Goal: Task Accomplishment & Management: Use online tool/utility

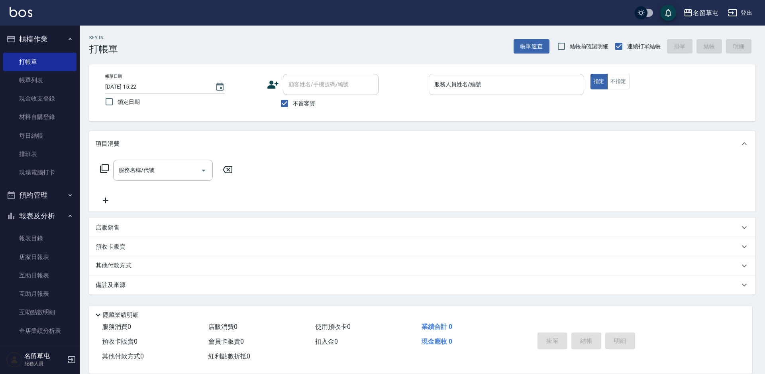
drag, startPoint x: 443, startPoint y: 84, endPoint x: 429, endPoint y: 83, distance: 14.4
click at [442, 84] on input "服務人員姓名/編號" at bounding box center [507, 84] width 148 height 14
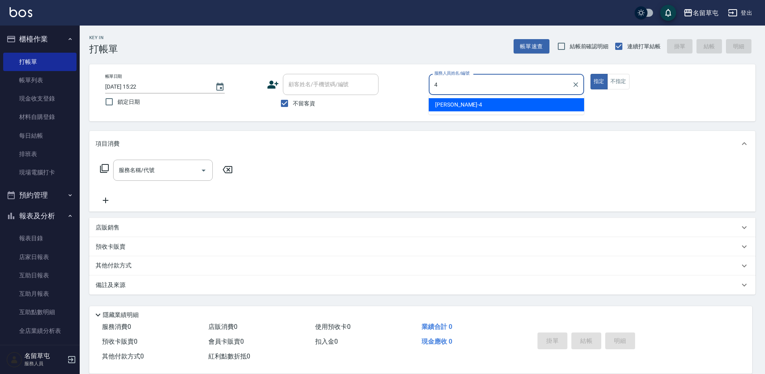
type input "[PERSON_NAME]-4"
type button "true"
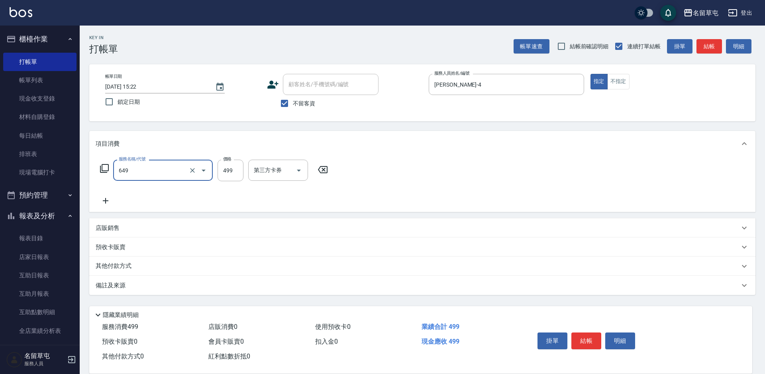
type input "角質499(649)"
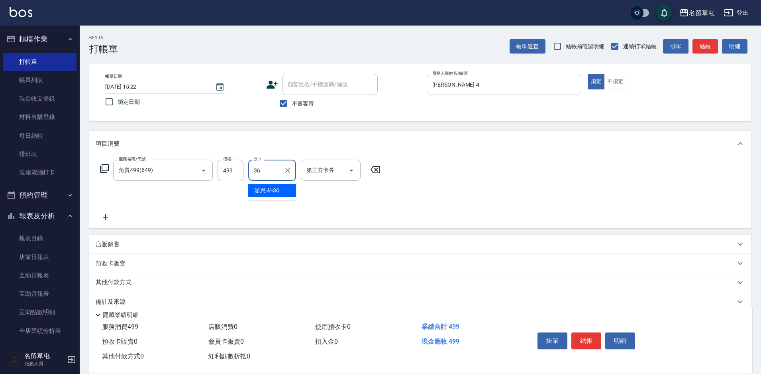
type input "[PERSON_NAME]-36"
click at [231, 173] on input "499" at bounding box center [231, 170] width 26 height 22
type input "0"
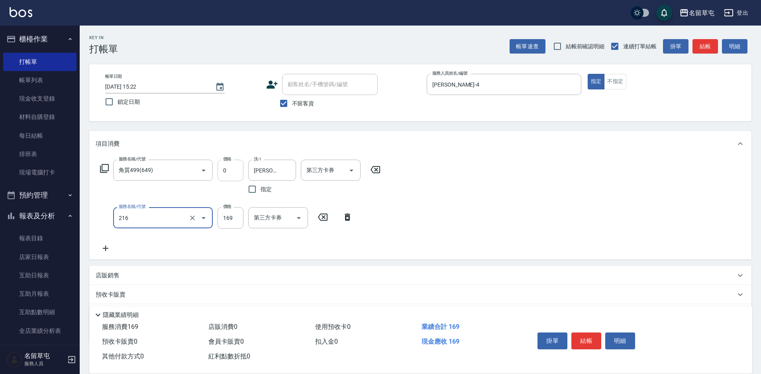
type input "剪髮169(216)"
type input "100"
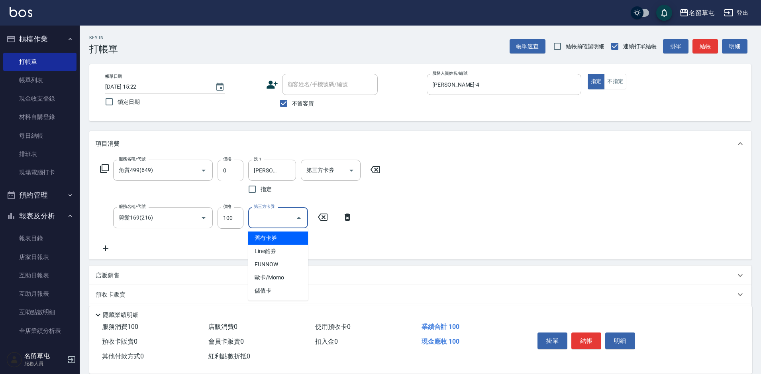
type input "舊有卡券"
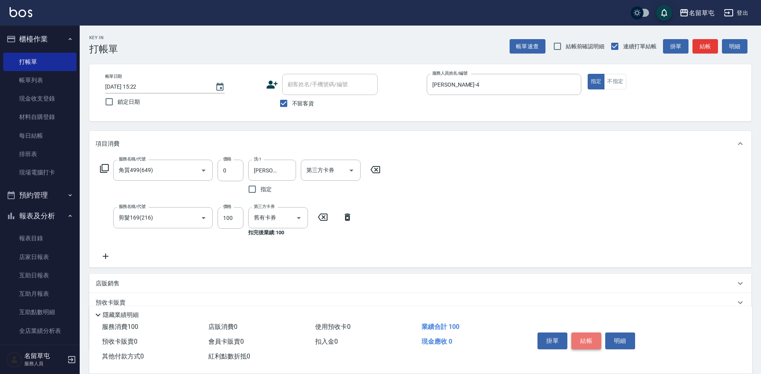
click at [594, 338] on button "結帳" at bounding box center [587, 340] width 30 height 17
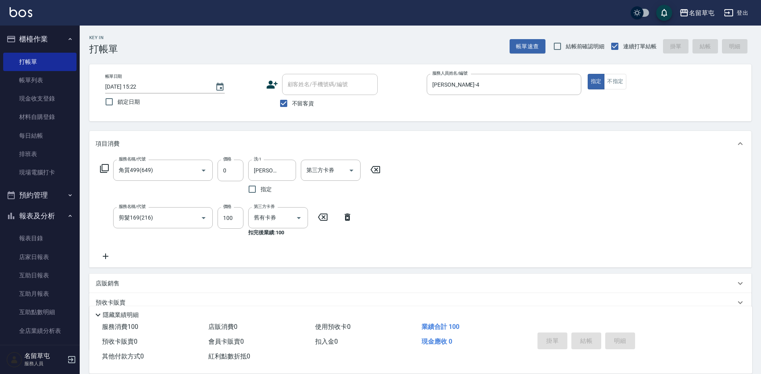
type input "[DATE] 18:03"
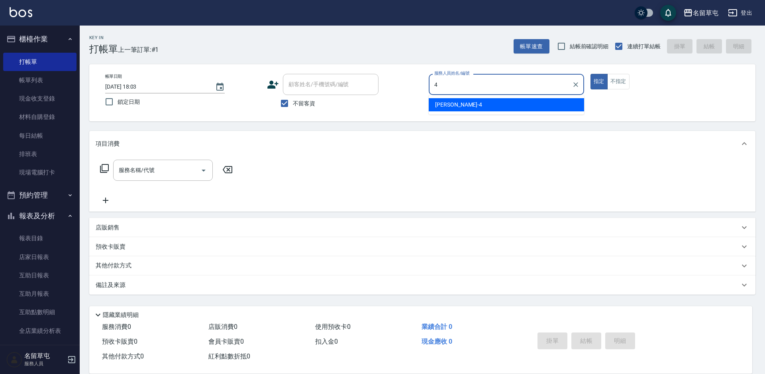
type input "[PERSON_NAME]-4"
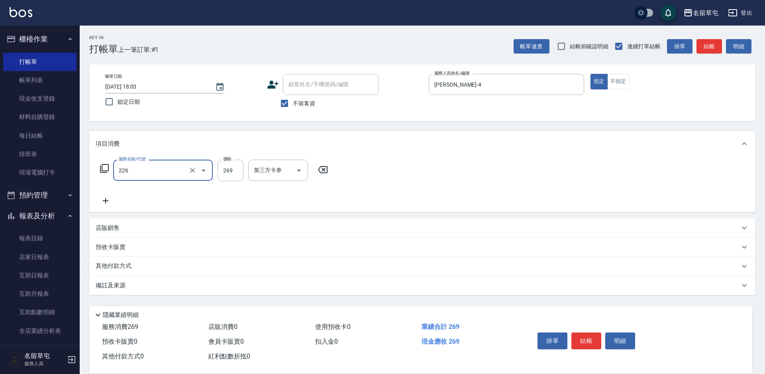
type input "洗剪269(226)"
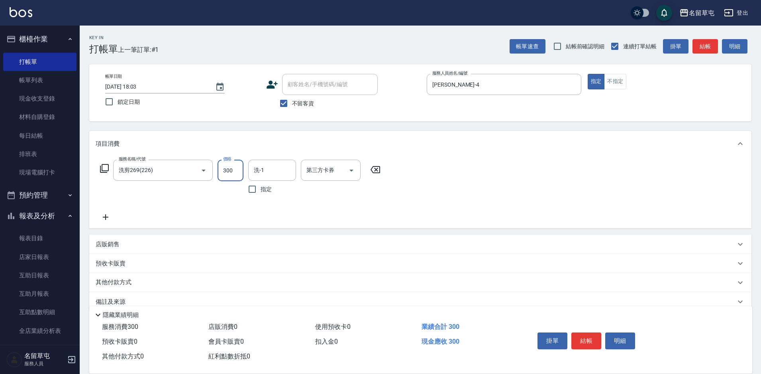
type input "300"
type input "[PERSON_NAME]-4"
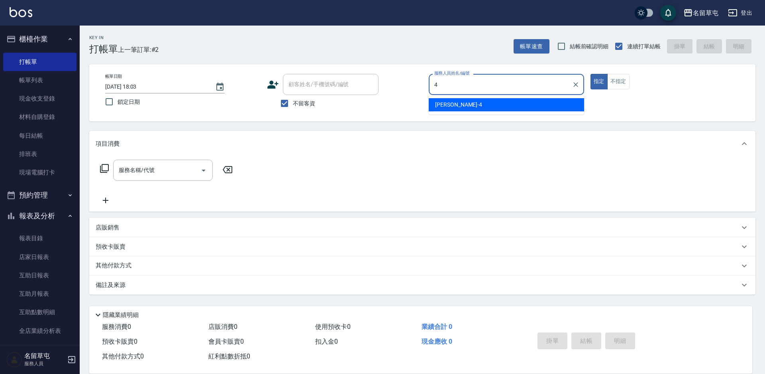
type input "[PERSON_NAME]-4"
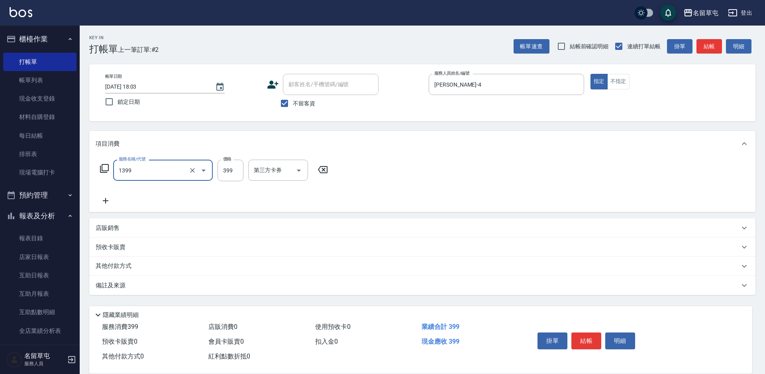
type input "海鹽洗髮399(1399)"
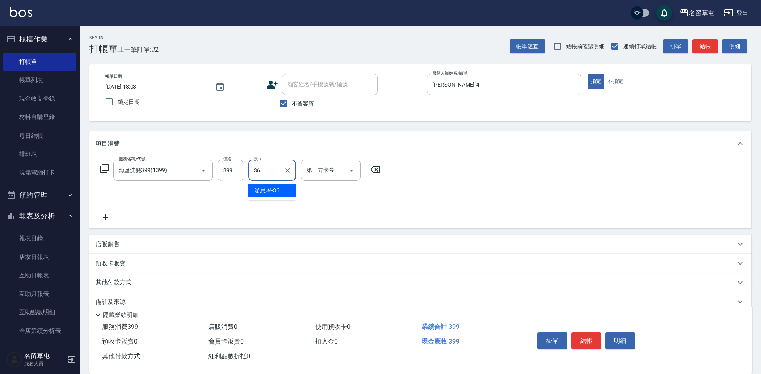
type input "[PERSON_NAME]-36"
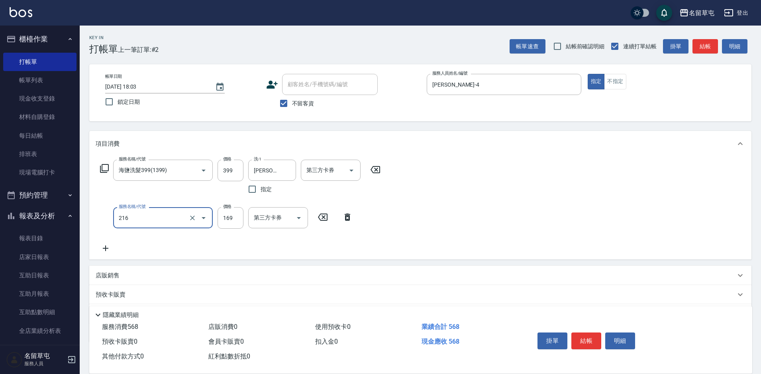
type input "剪髮169(216)"
type input "200"
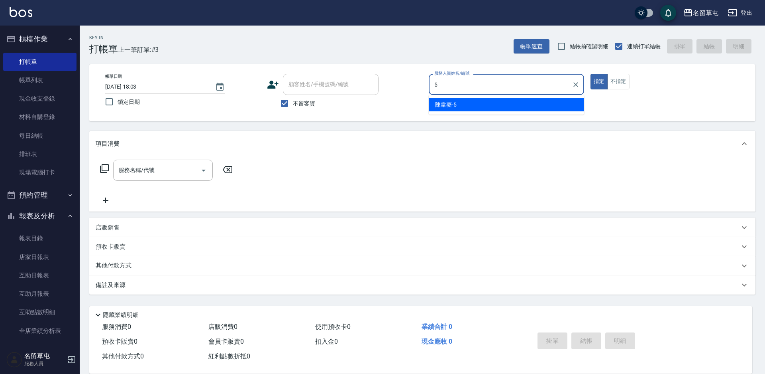
type input "[PERSON_NAME]-5"
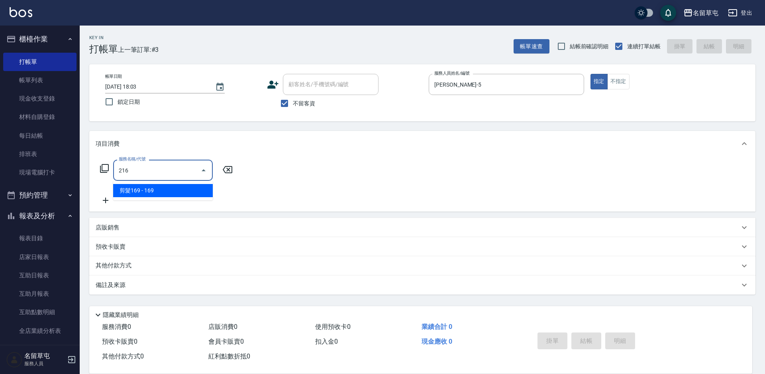
type input "剪髮169(216)"
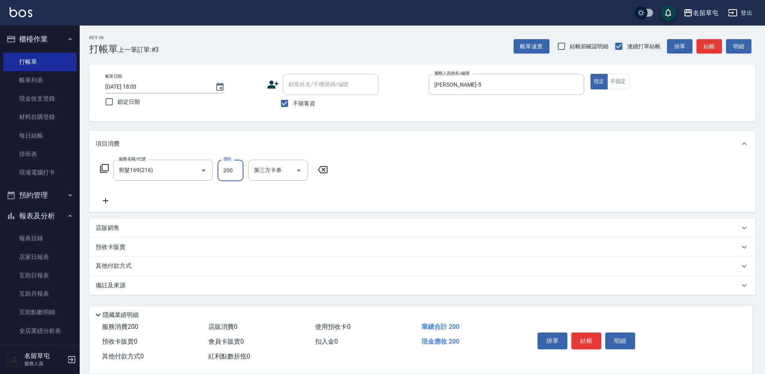
type input "200"
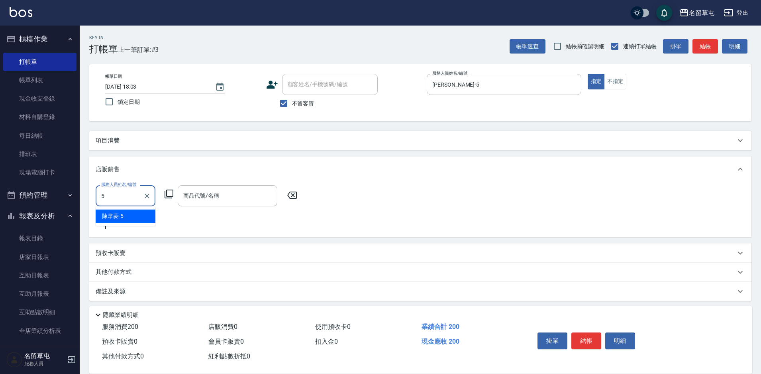
type input "[PERSON_NAME]-5"
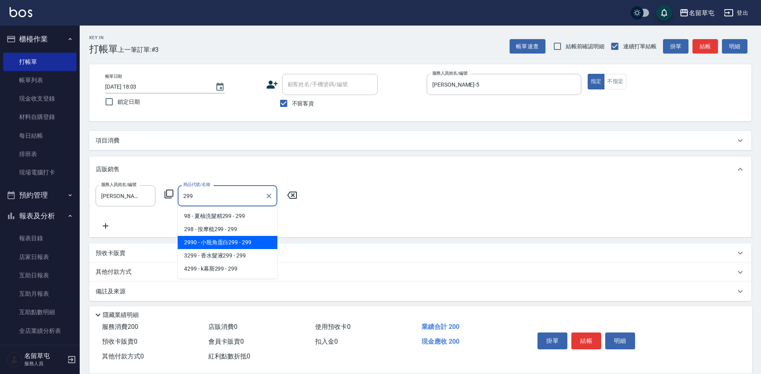
type input "小瓶角蛋白299"
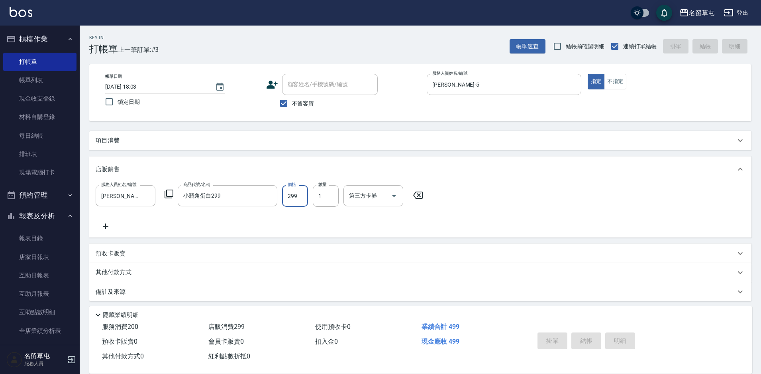
type input "[DATE] 18:04"
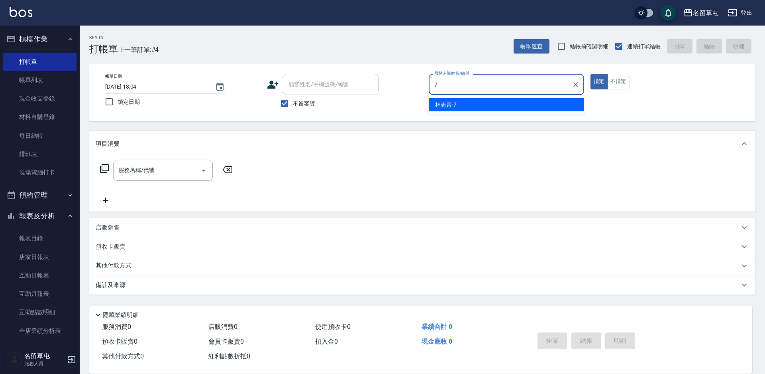
type input "[PERSON_NAME]-7"
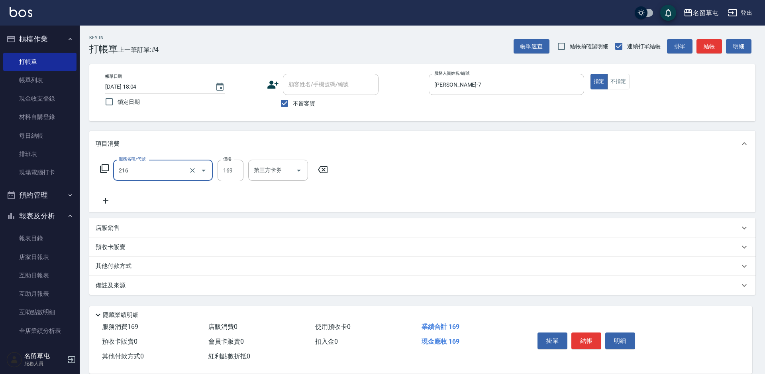
type input "剪髮169(216)"
click at [240, 172] on input "25" at bounding box center [231, 170] width 26 height 22
type input "250"
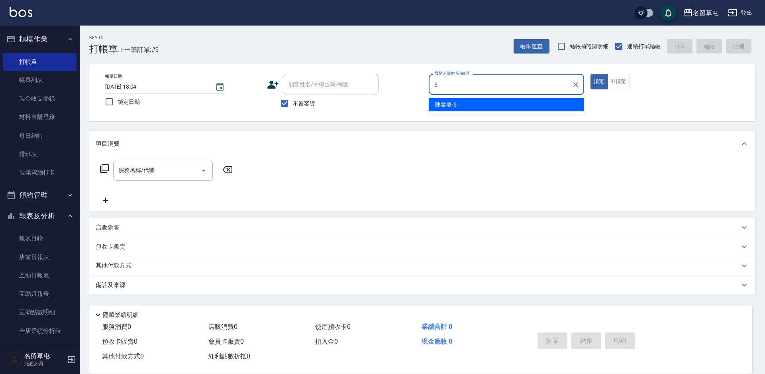
type input "[PERSON_NAME]-5"
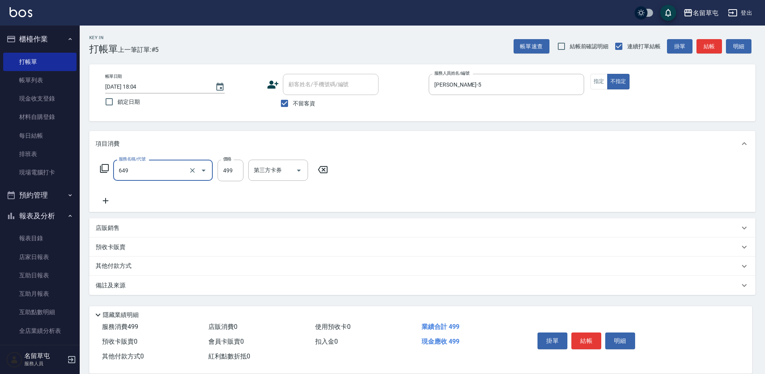
type input "角質499(649)"
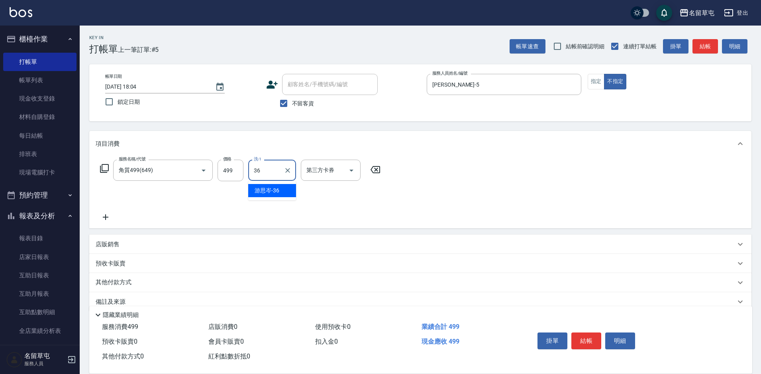
type input "[PERSON_NAME]-36"
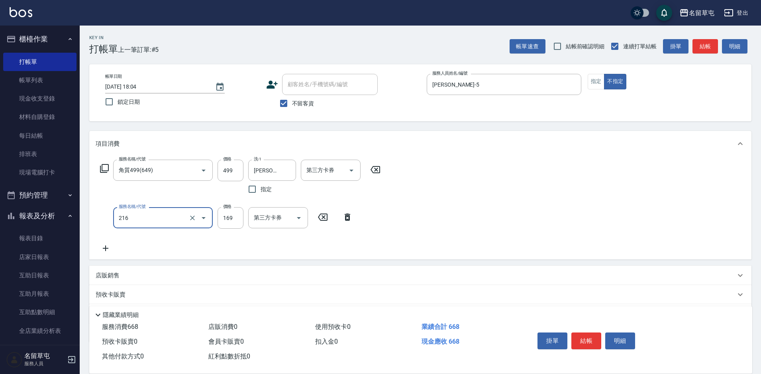
type input "剪髮169(216)"
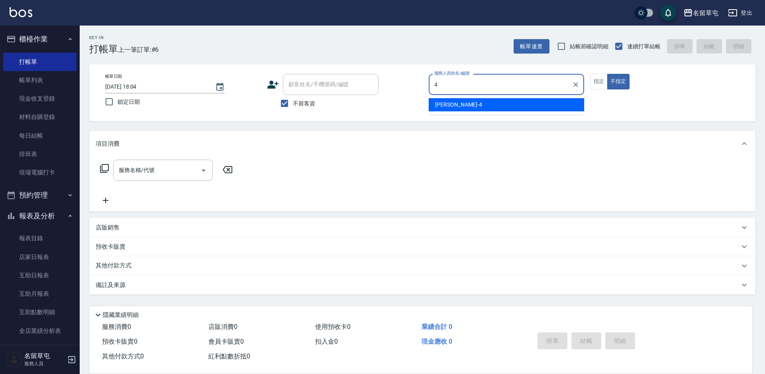
type input "[PERSON_NAME]-4"
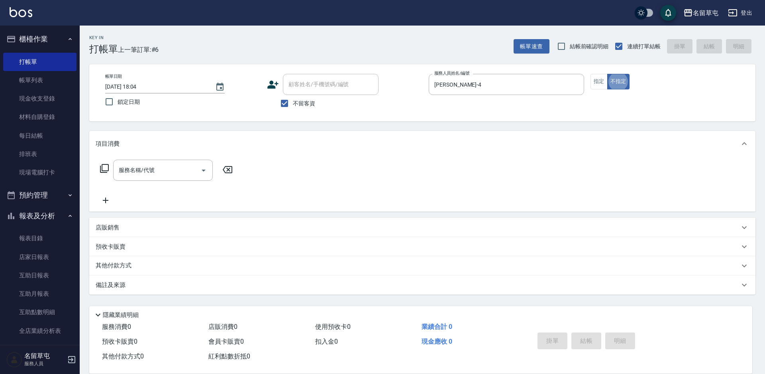
type button "false"
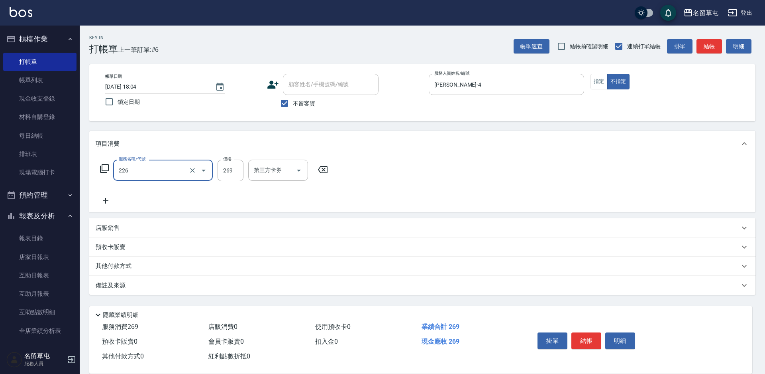
type input "洗剪269(226)"
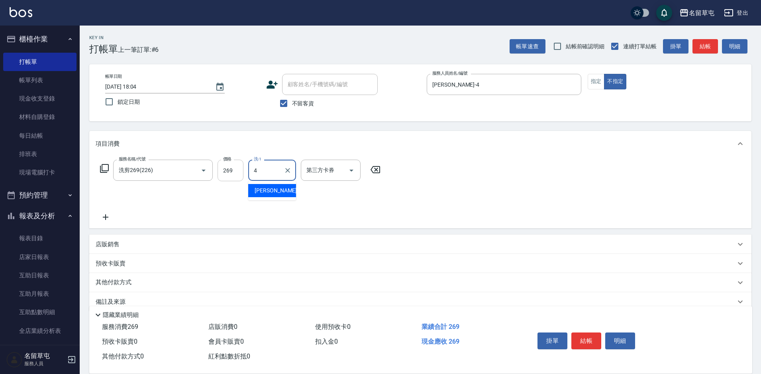
type input "[PERSON_NAME]-4"
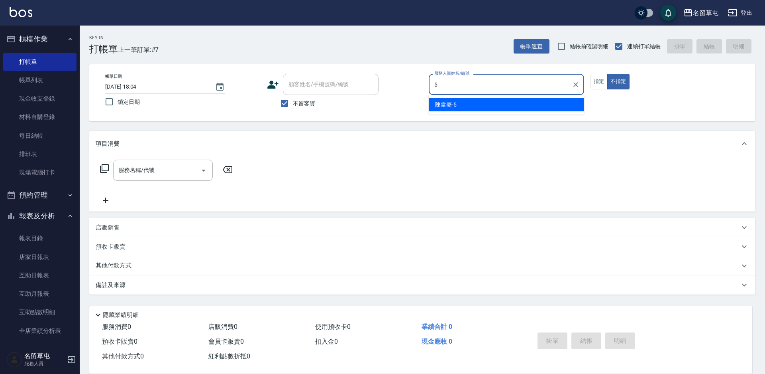
type input "[PERSON_NAME]-5"
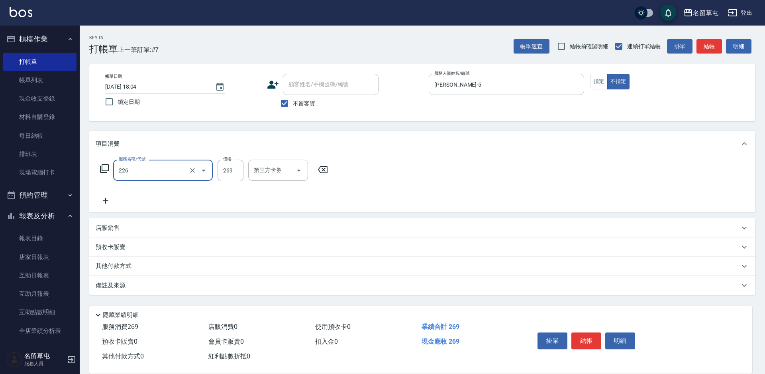
type input "洗剪269(226)"
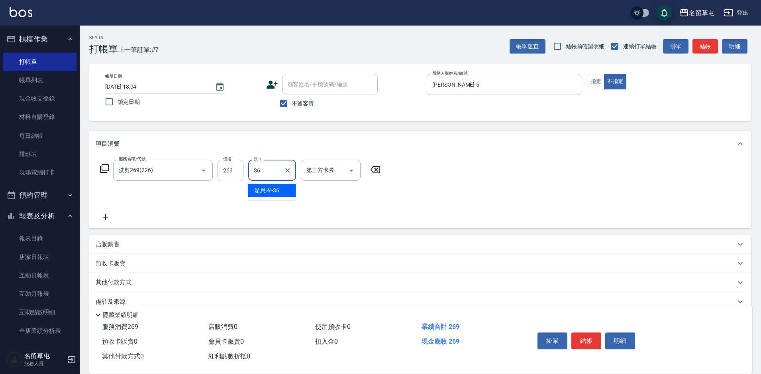
type input "[PERSON_NAME]-36"
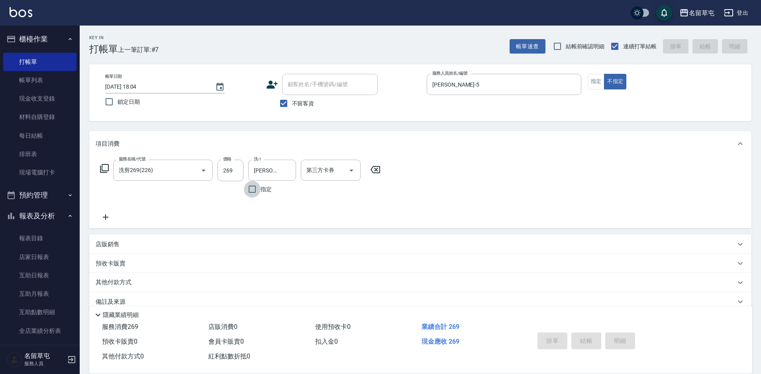
type input "[DATE] 18:05"
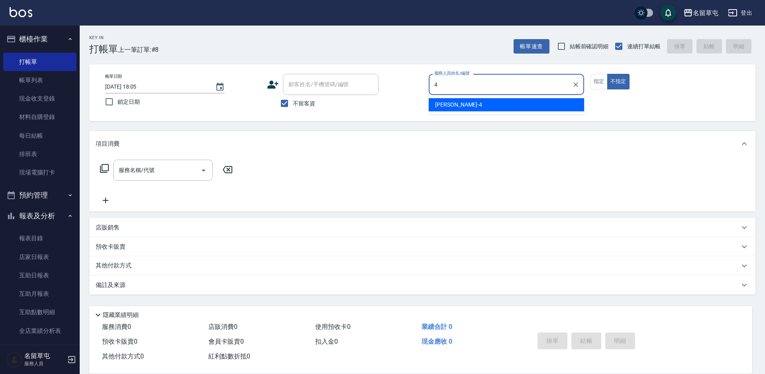
type input "[PERSON_NAME]-4"
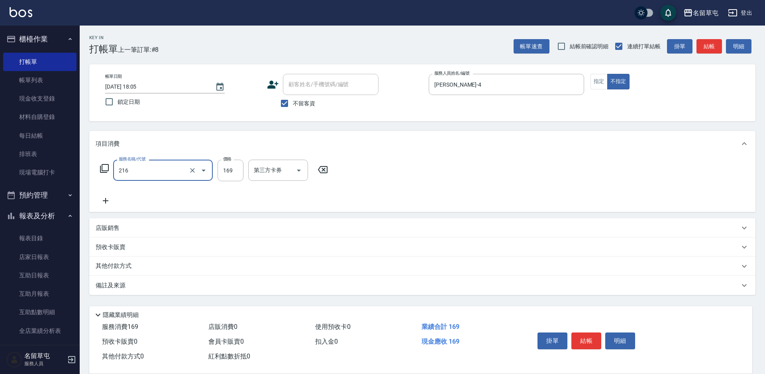
type input "剪髮169(216)"
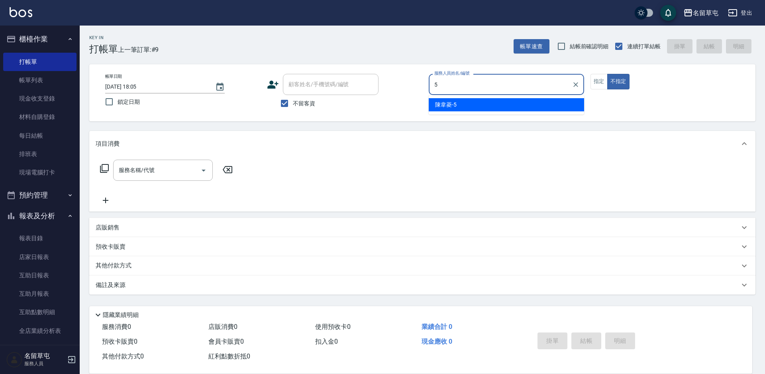
type input "[PERSON_NAME]-5"
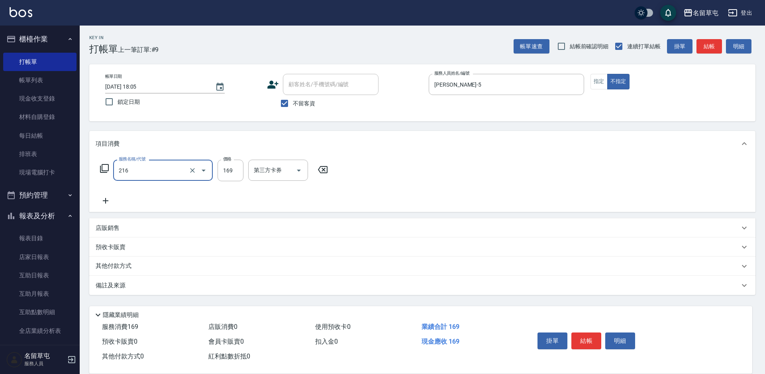
type input "剪髮169(216)"
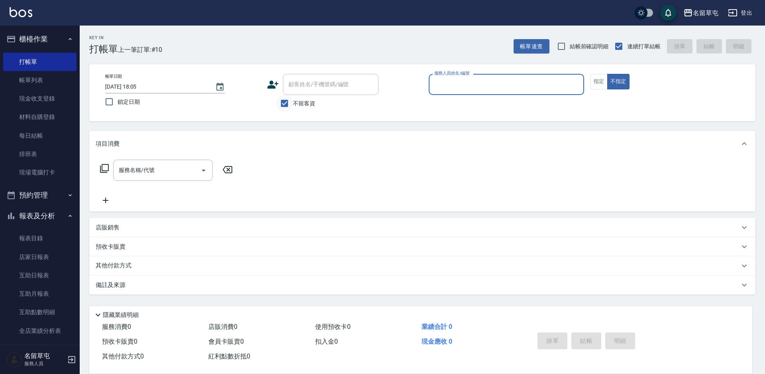
click at [280, 105] on input "不留客資" at bounding box center [284, 103] width 17 height 17
checkbox input "false"
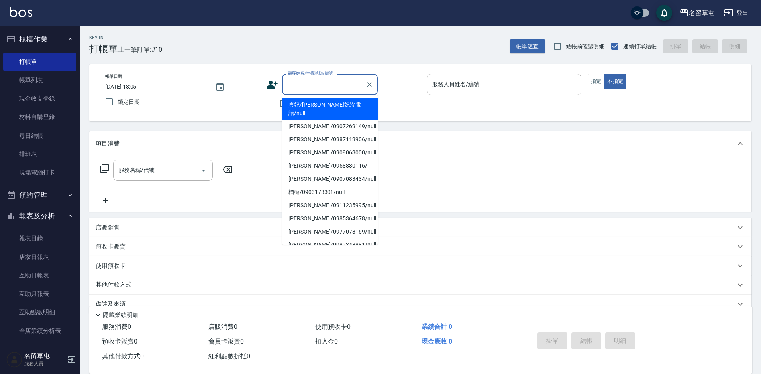
click at [319, 82] on input "顧客姓名/手機號碼/編號" at bounding box center [324, 84] width 77 height 14
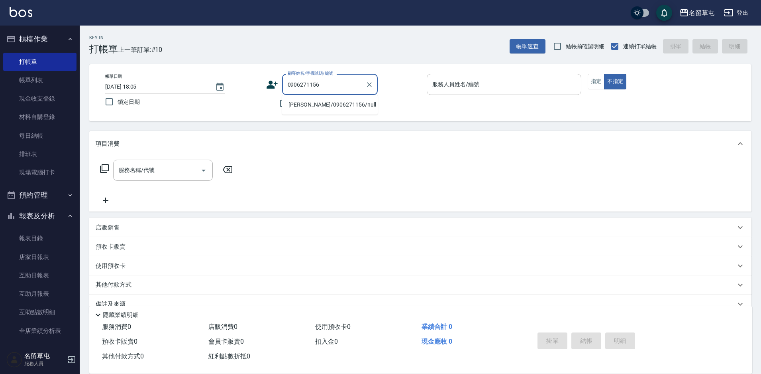
type input "[PERSON_NAME]/0906271156/null"
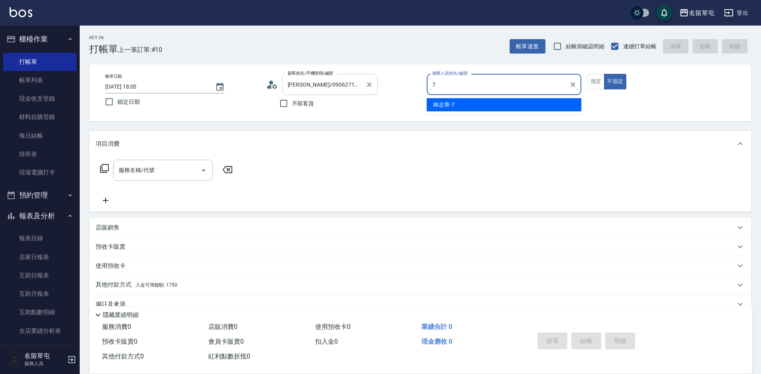
type input "[PERSON_NAME]-7"
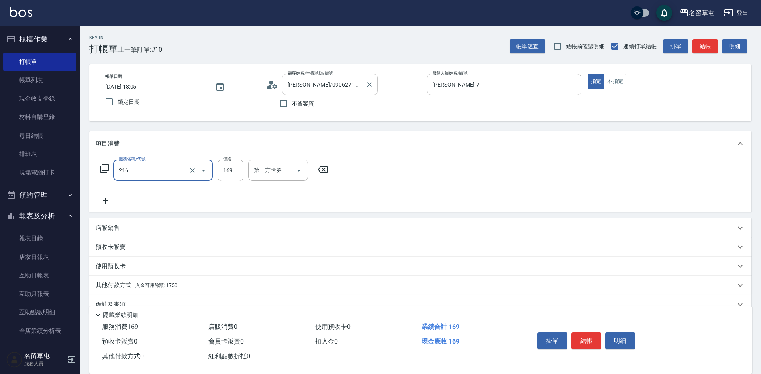
type input "剪髮169(216)"
type input "50"
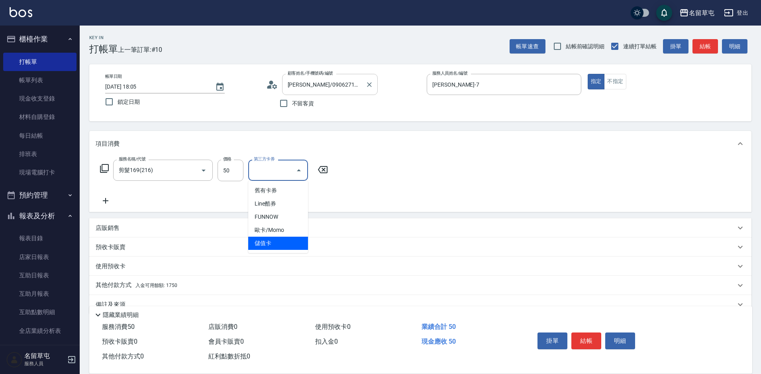
type input "儲值卡"
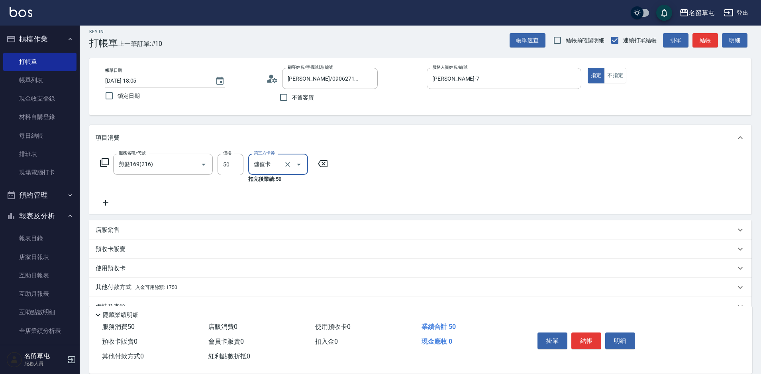
scroll to position [25, 0]
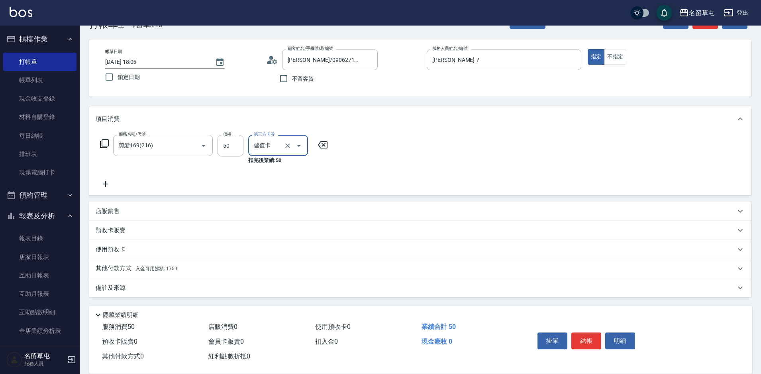
click at [136, 265] on span "入金可用餘額: 1750" at bounding box center [157, 268] width 42 height 6
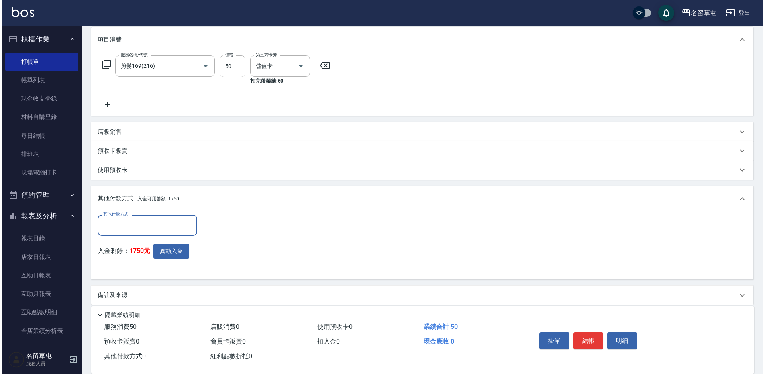
scroll to position [112, 0]
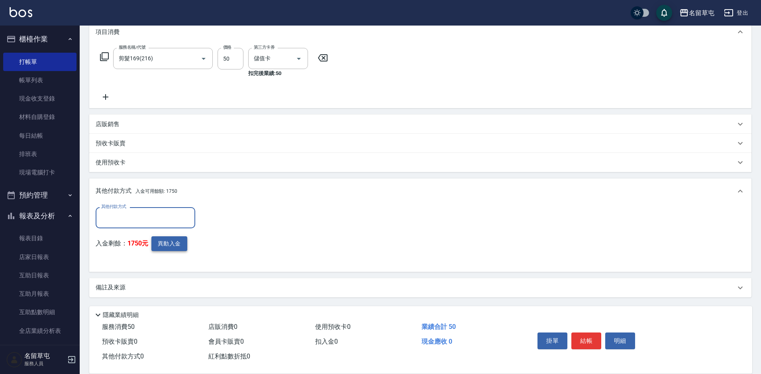
drag, startPoint x: 156, startPoint y: 234, endPoint x: 170, endPoint y: 243, distance: 16.3
click at [160, 239] on div "其他付款方式 其他付款方式 入金剩餘： 1750元 異動入金" at bounding box center [148, 236] width 104 height 58
click at [170, 243] on button "異動入金" at bounding box center [169, 243] width 36 height 15
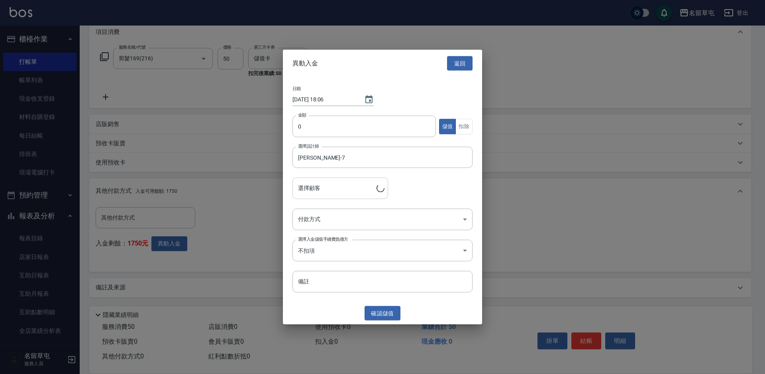
type input "[PERSON_NAME]/0906271156"
click at [370, 125] on input "0" at bounding box center [365, 127] width 144 height 22
type input "50"
click at [467, 128] on button "扣除" at bounding box center [464, 126] width 17 height 16
click at [356, 221] on body "名留草屯 登出 櫃檯作業 打帳單 帳單列表 現金收支登錄 材料自購登錄 每日結帳 排班表 現場電腦打卡 預約管理 預約管理 單日預約紀錄 單週預約紀錄 報表及…" at bounding box center [382, 130] width 765 height 485
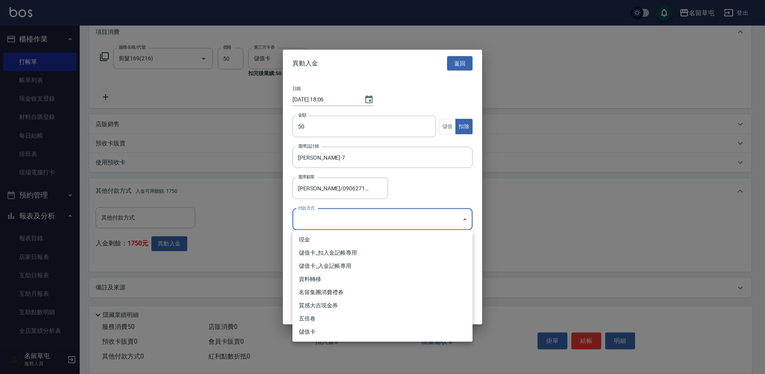
click at [344, 253] on li "儲值卡_扣入金記帳專用" at bounding box center [383, 252] width 180 height 13
type input "儲值卡_扣入金記帳專用"
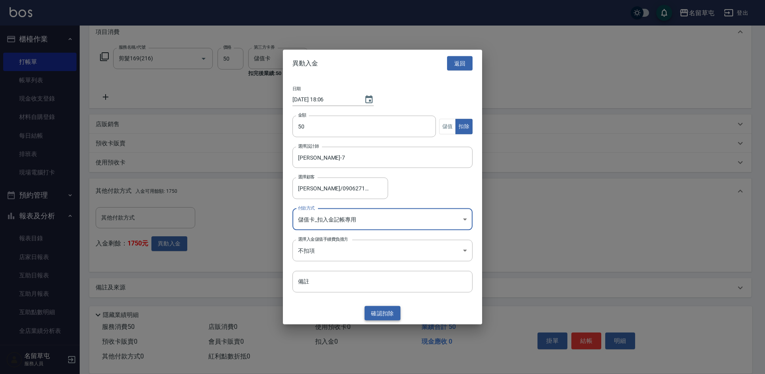
click at [373, 311] on button "確認 扣除" at bounding box center [383, 312] width 36 height 15
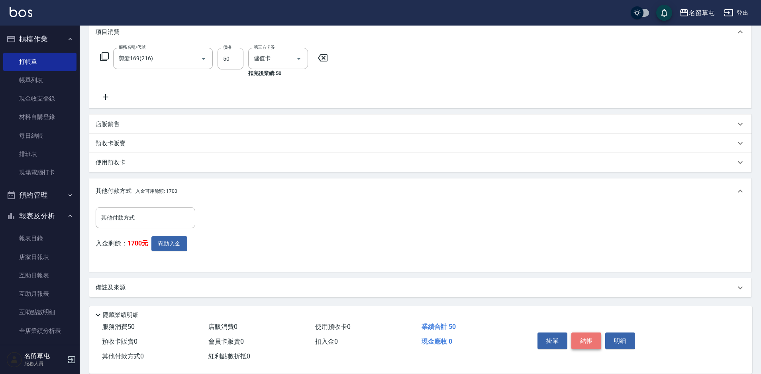
click at [593, 336] on button "結帳" at bounding box center [587, 340] width 30 height 17
type input "[DATE] 18:06"
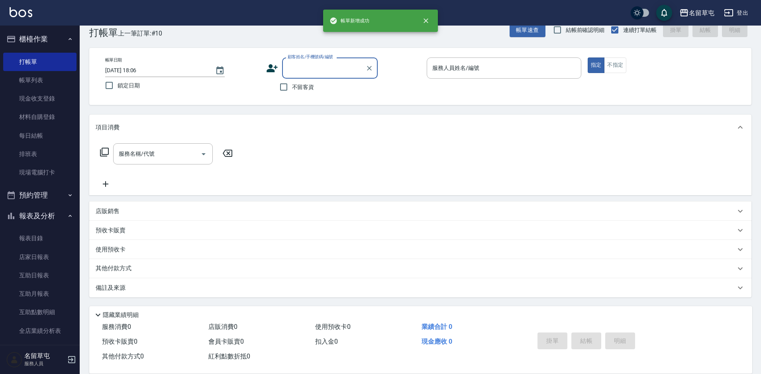
scroll to position [0, 0]
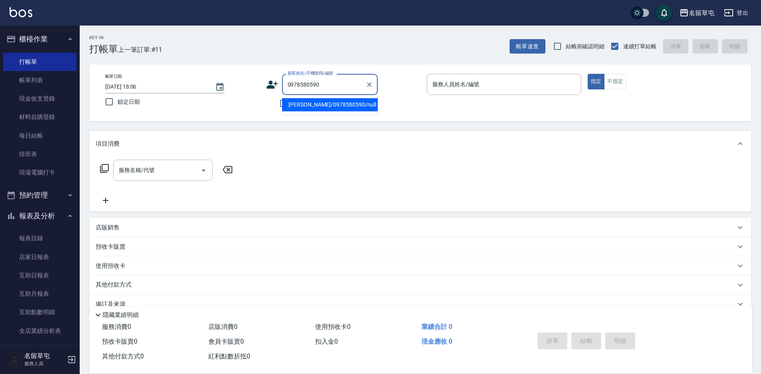
type input "[PERSON_NAME]/0978580590/null"
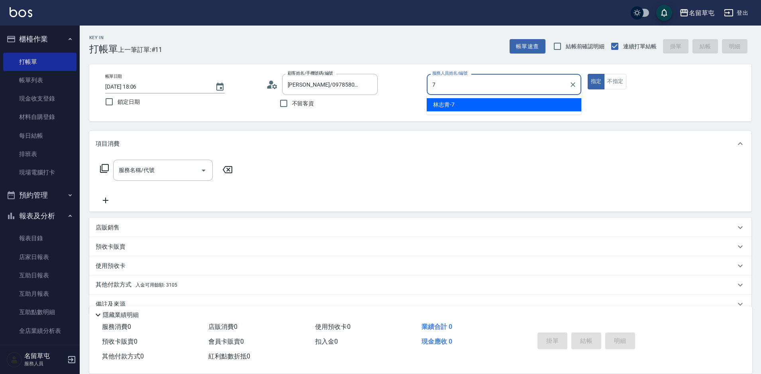
type input "[PERSON_NAME]-7"
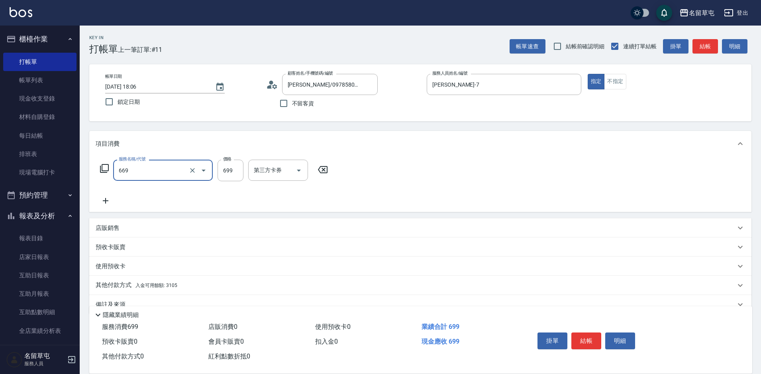
type input "精油699(669)"
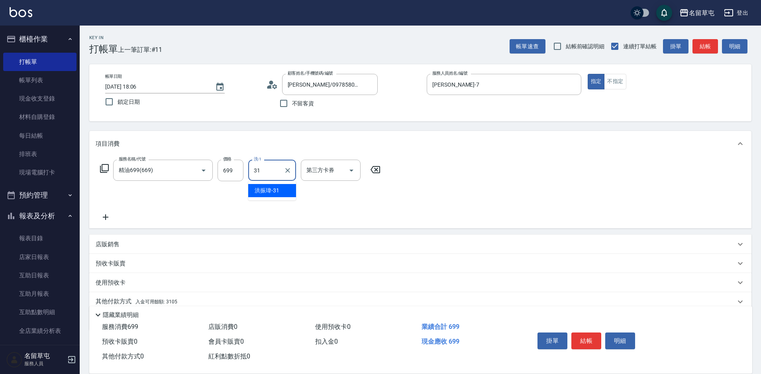
type input "[PERSON_NAME]-31"
type input "儲值卡"
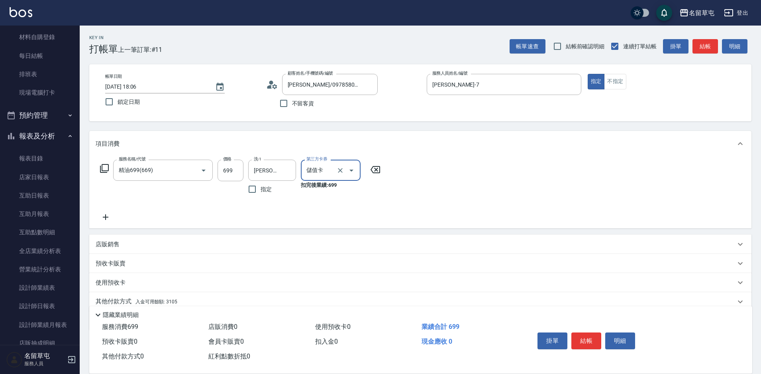
scroll to position [33, 0]
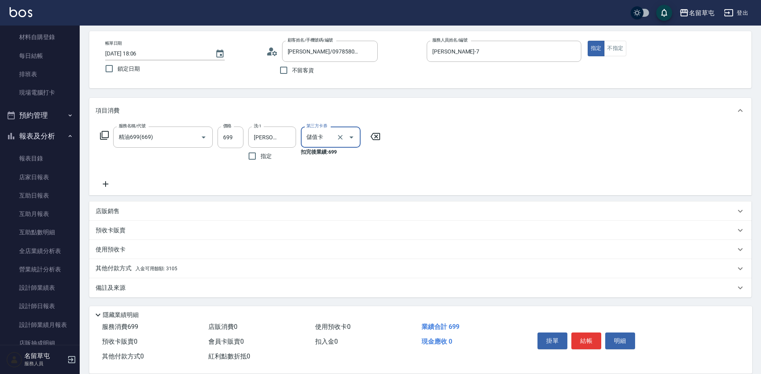
click at [123, 271] on p "其他付款方式 入金可用餘額: 3105" at bounding box center [137, 268] width 82 height 9
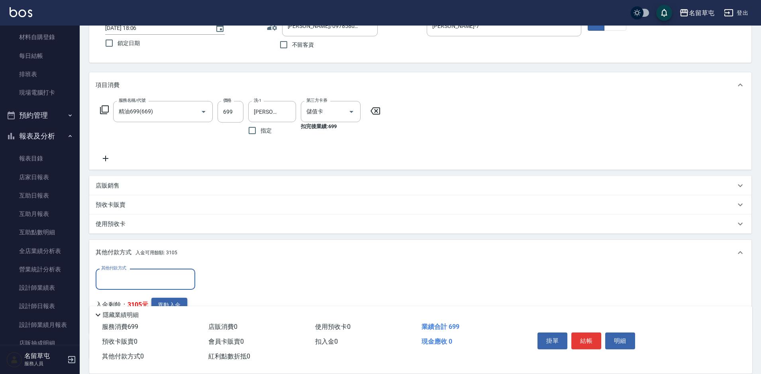
scroll to position [73, 0]
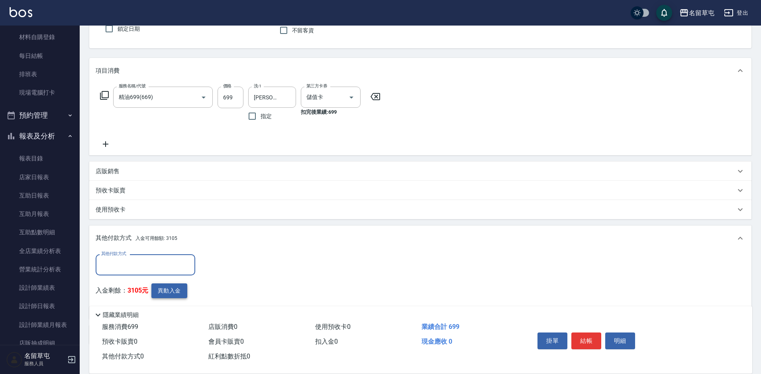
click at [179, 289] on button "異動入金" at bounding box center [169, 290] width 36 height 15
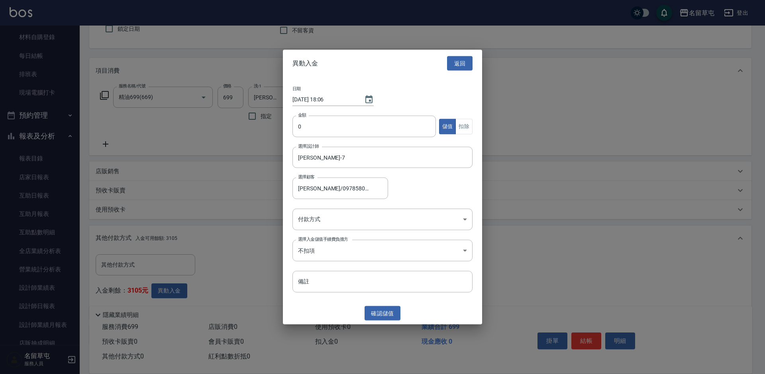
type input "[PERSON_NAME]/0978580590"
click at [336, 132] on input "0" at bounding box center [365, 127] width 144 height 22
type input "699"
click at [473, 130] on div "日期 [DATE] 18:06 金額 699 金額 儲值 扣除 選擇設計師 [PERSON_NAME]-7 選擇設計師 選擇顧客 [PERSON_NAME]/…" at bounding box center [382, 189] width 199 height 225
click at [468, 129] on button "扣除" at bounding box center [464, 126] width 17 height 16
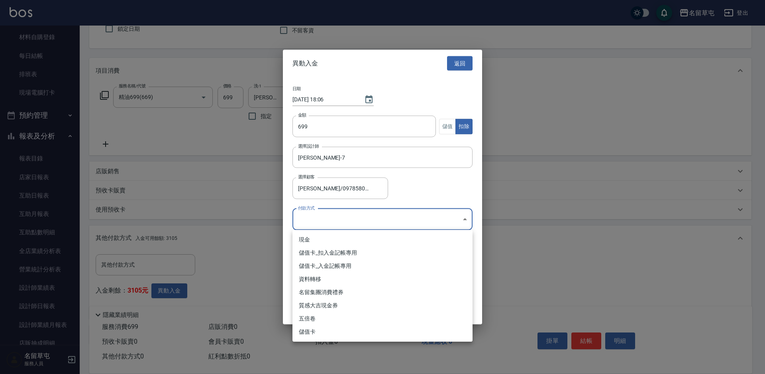
click at [373, 211] on body "名留草屯 登出 櫃檯作業 打帳單 帳單列表 現金收支登錄 材料自購登錄 每日結帳 排班表 現場電腦打卡 預約管理 預約管理 單日預約紀錄 單週預約紀錄 報表及…" at bounding box center [382, 174] width 765 height 494
click at [350, 254] on li "儲值卡_扣入金記帳專用" at bounding box center [383, 252] width 180 height 13
type input "儲值卡_扣入金記帳專用"
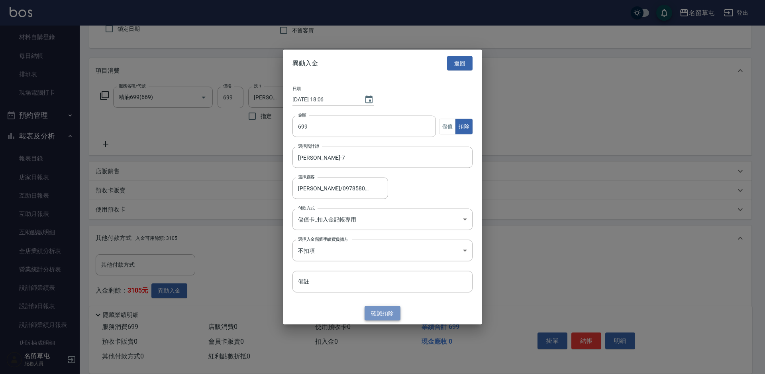
click at [388, 313] on button "確認 扣除" at bounding box center [383, 312] width 36 height 15
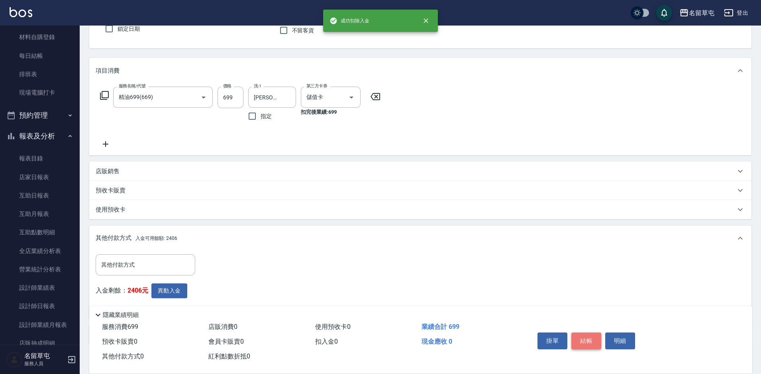
click at [578, 332] on button "結帳" at bounding box center [587, 340] width 30 height 17
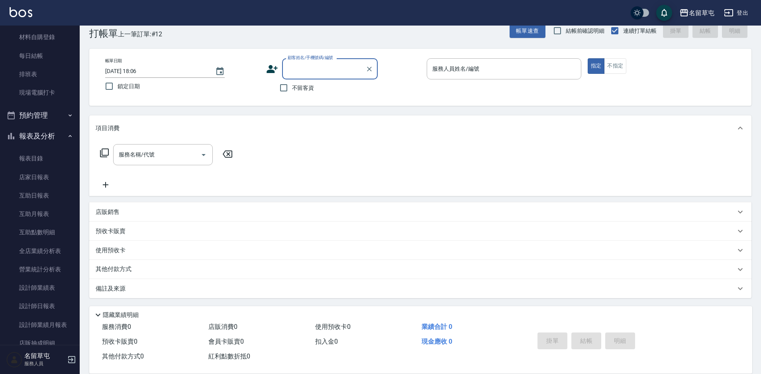
scroll to position [0, 0]
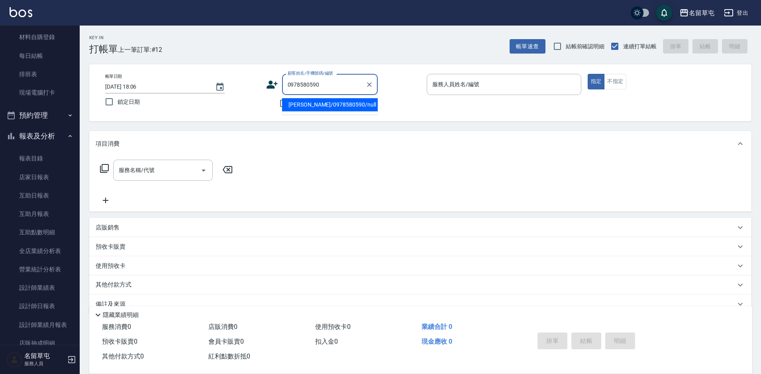
type input "[PERSON_NAME]/0978580590/null"
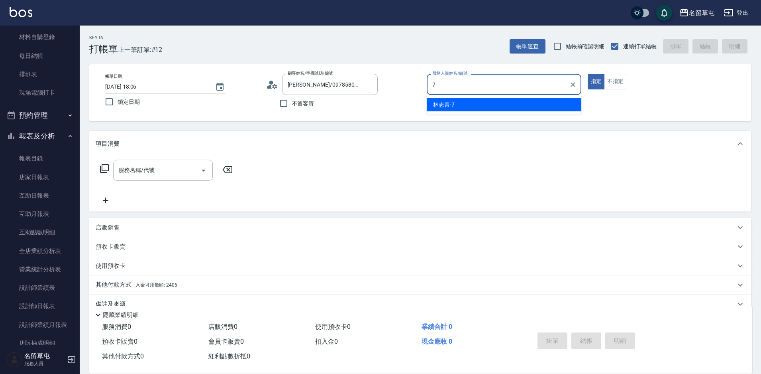
type input "[PERSON_NAME]-7"
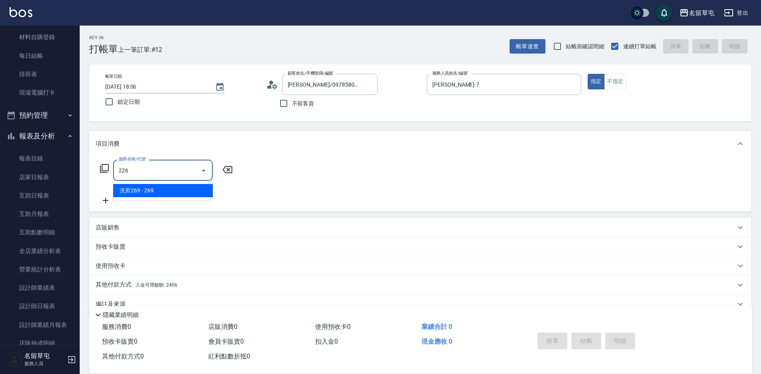
type input "洗剪269(226)"
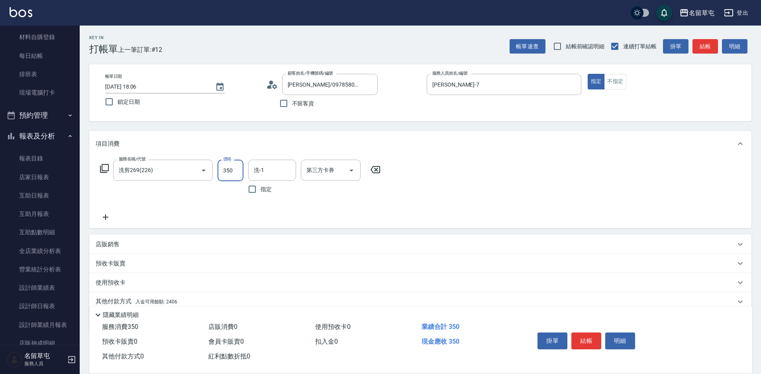
type input "350"
type input "[PERSON_NAME]-31"
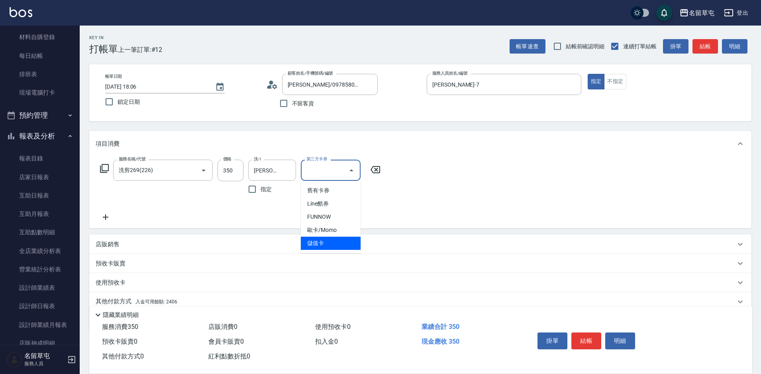
type input "儲值卡"
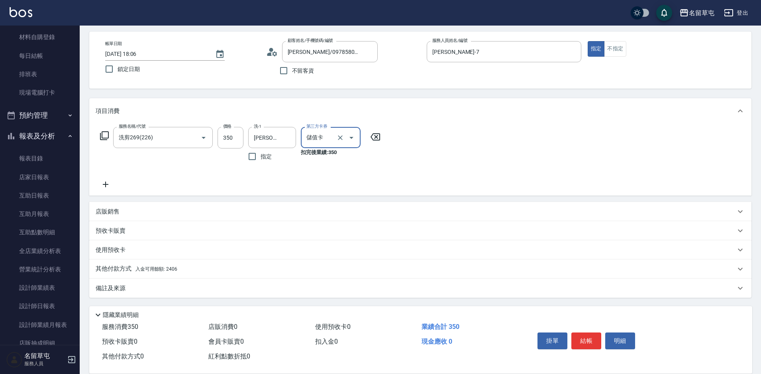
scroll to position [33, 0]
click at [119, 271] on p "其他付款方式 入金可用餘額: 2406" at bounding box center [137, 268] width 82 height 9
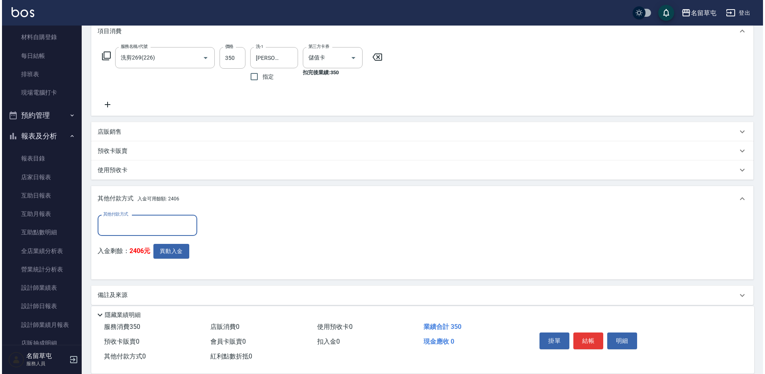
scroll to position [113, 0]
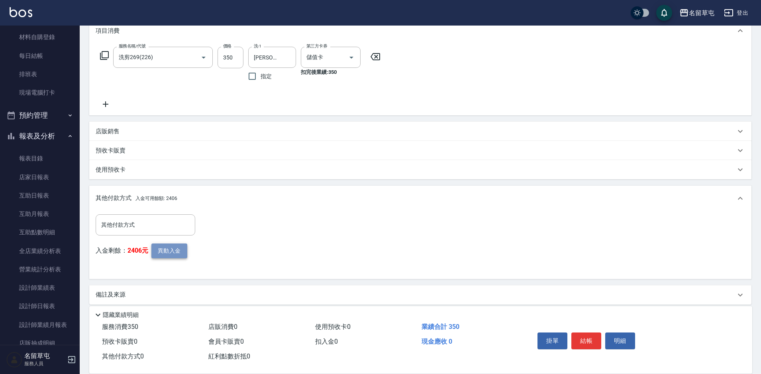
click at [170, 247] on button "異動入金" at bounding box center [169, 250] width 36 height 15
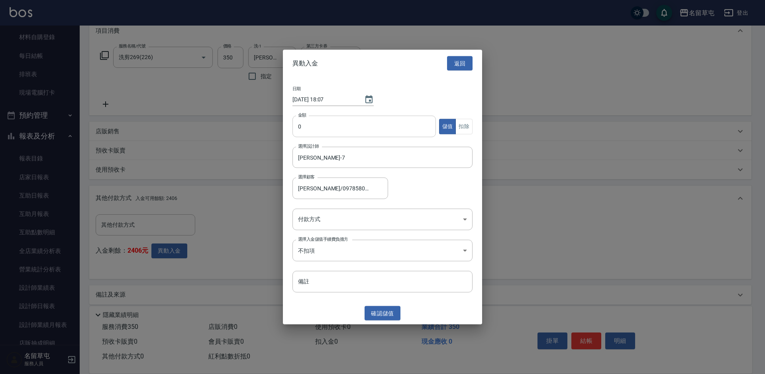
click at [320, 131] on input "0" at bounding box center [365, 127] width 144 height 22
type input "350"
click at [471, 124] on button "扣除" at bounding box center [464, 126] width 17 height 16
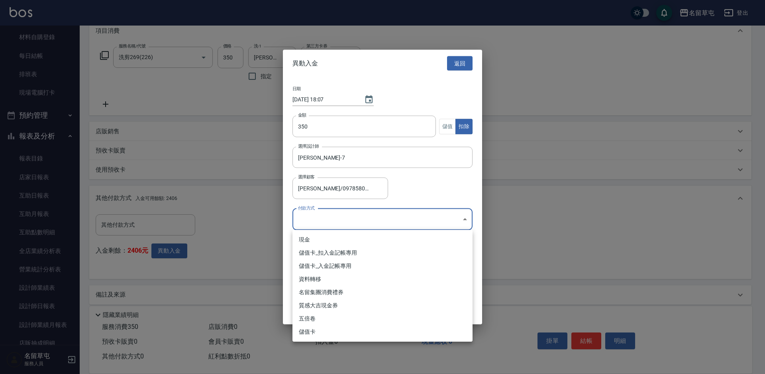
click at [370, 221] on body "名留草屯 登出 櫃檯作業 打帳單 帳單列表 現金收支登錄 材料自購登錄 每日結帳 排班表 現場電腦打卡 預約管理 預約管理 單日預約紀錄 單週預約紀錄 報表及…" at bounding box center [382, 134] width 765 height 494
click at [355, 253] on li "儲值卡_扣入金記帳專用" at bounding box center [383, 252] width 180 height 13
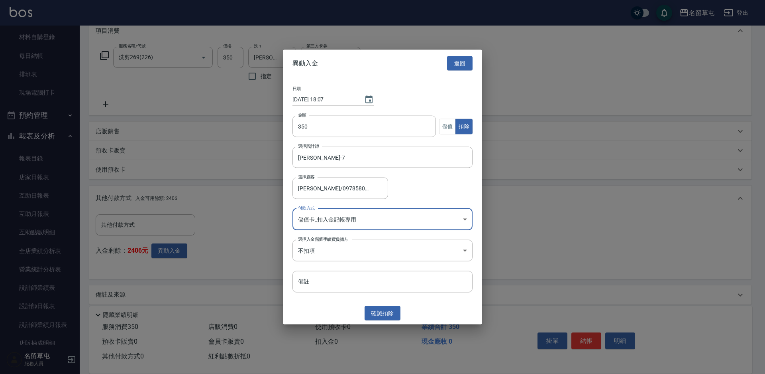
type input "儲值卡_扣入金記帳專用"
click at [392, 311] on button "確認 扣除" at bounding box center [383, 312] width 36 height 15
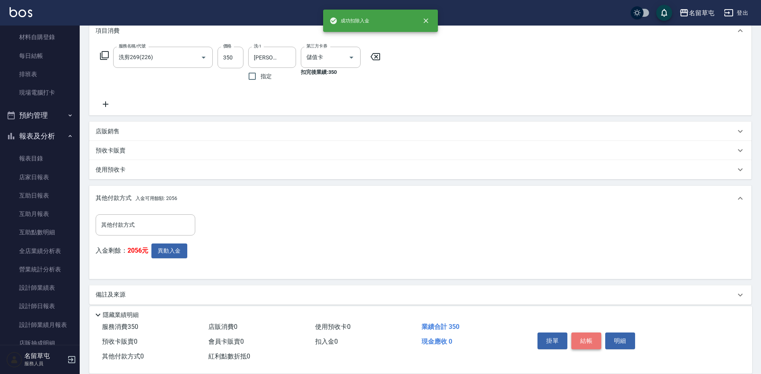
click at [588, 335] on button "結帳" at bounding box center [587, 340] width 30 height 17
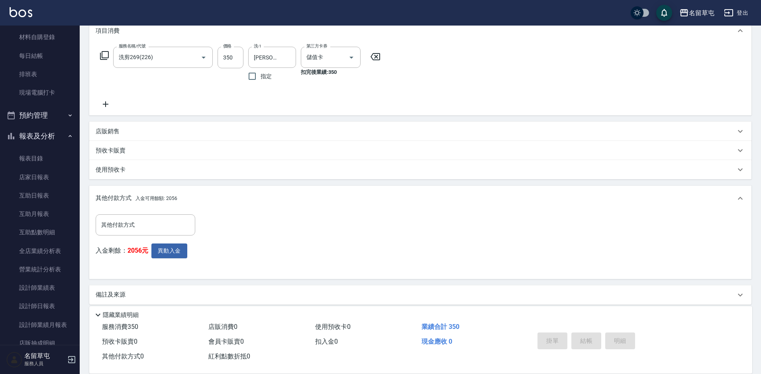
type input "[DATE] 18:07"
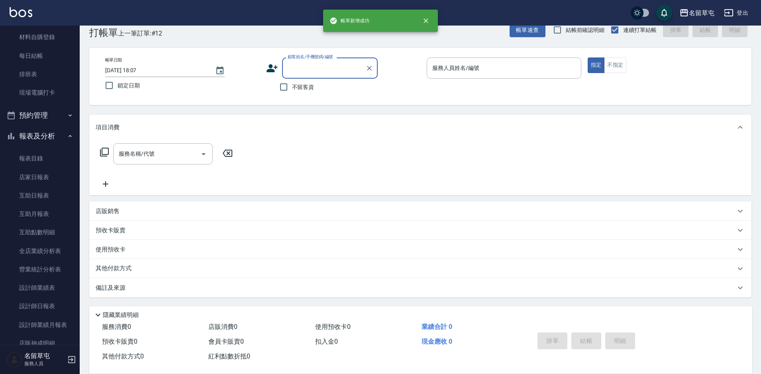
scroll to position [0, 0]
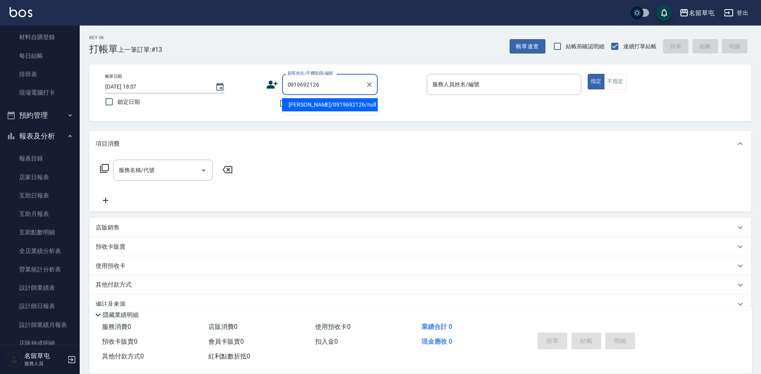
type input "[PERSON_NAME]/0919692126/null"
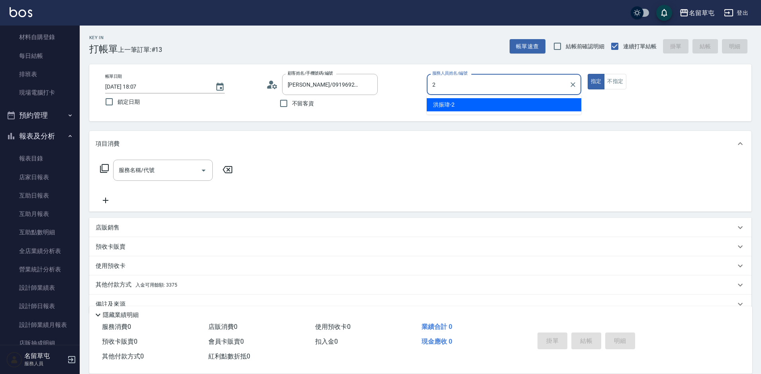
type input "[PERSON_NAME]-2"
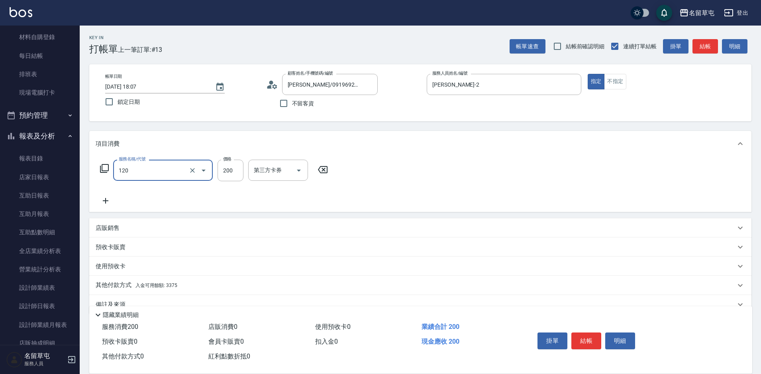
type input "New洗200(120)"
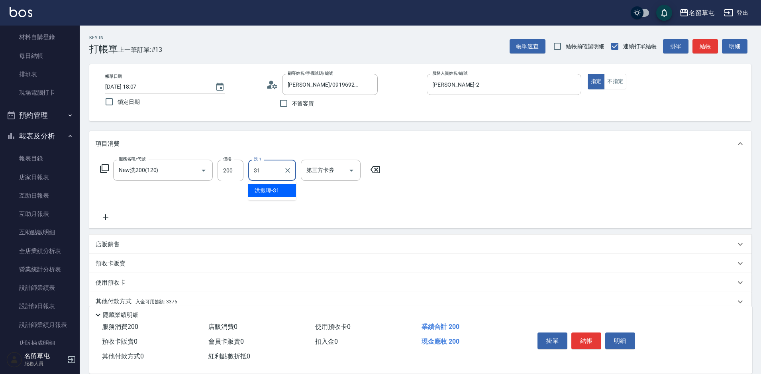
type input "[PERSON_NAME]-31"
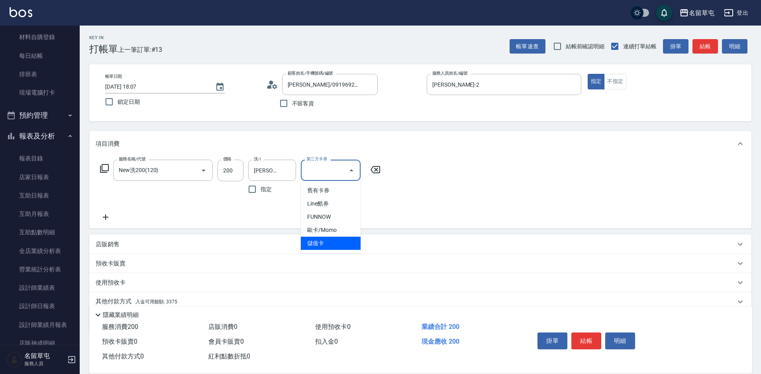
type input "儲值卡"
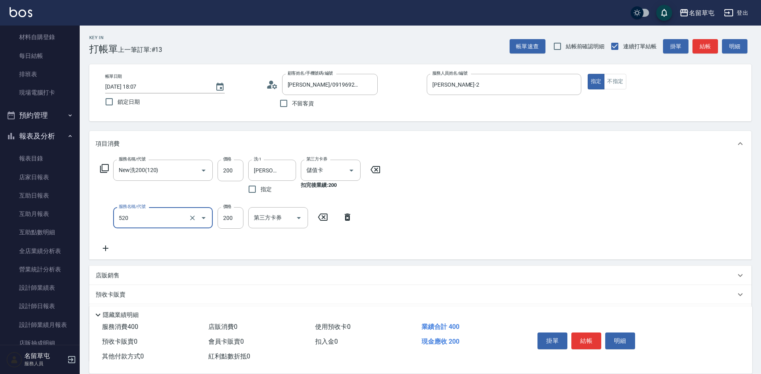
type input "200護髮(520)"
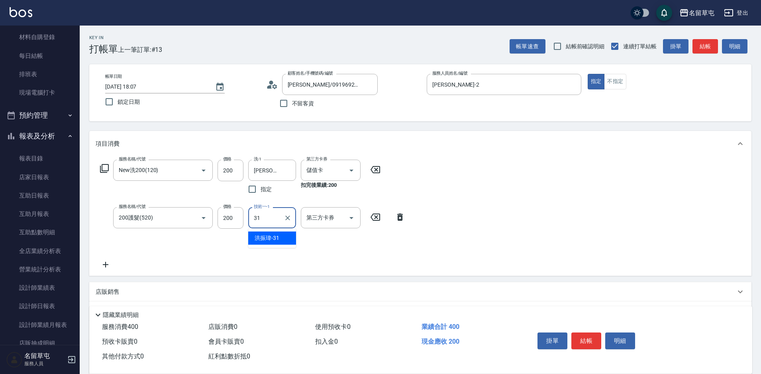
type input "[PERSON_NAME]-31"
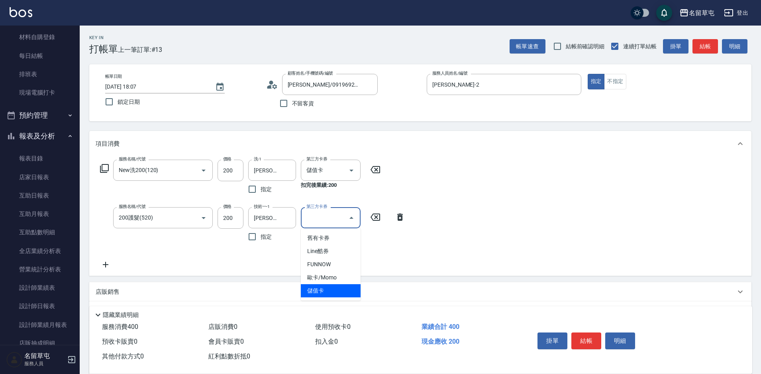
type input "儲值卡"
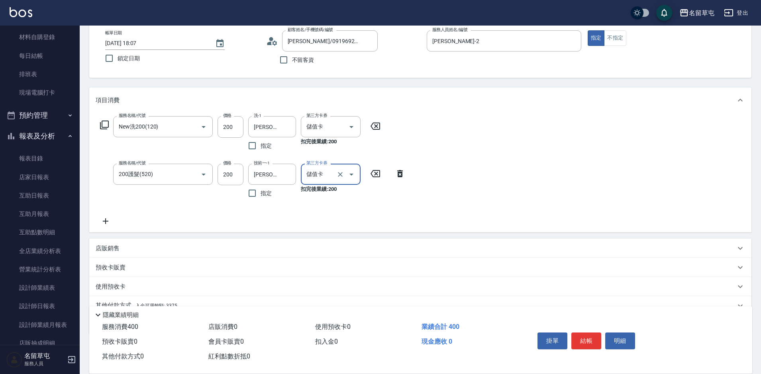
scroll to position [81, 0]
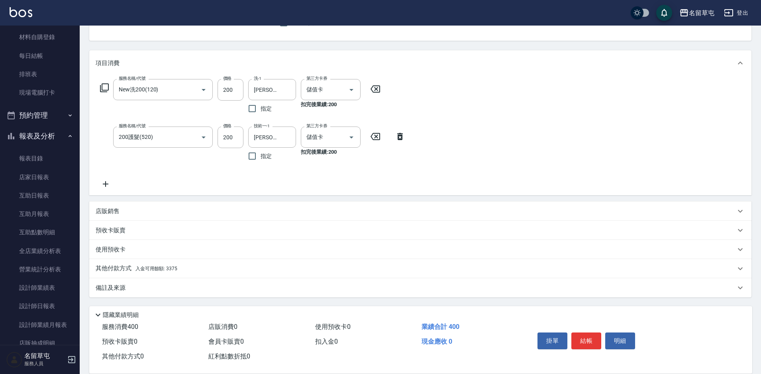
click at [104, 267] on p "其他付款方式 入金可用餘額: 3375" at bounding box center [137, 268] width 82 height 9
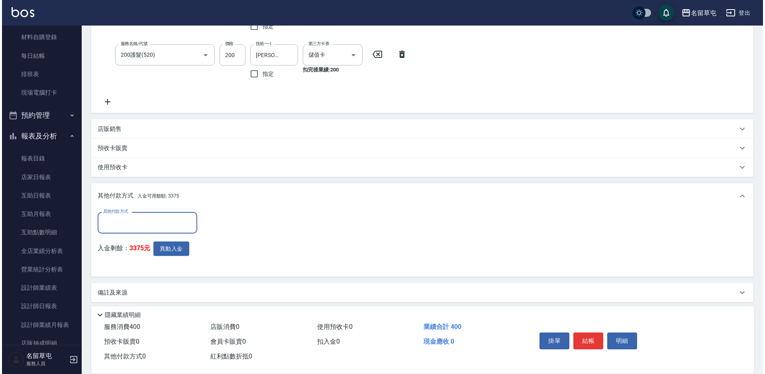
scroll to position [167, 0]
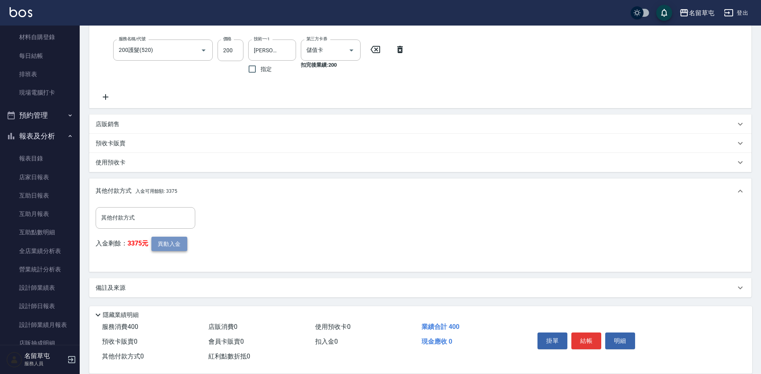
click at [164, 244] on button "異動入金" at bounding box center [169, 243] width 36 height 15
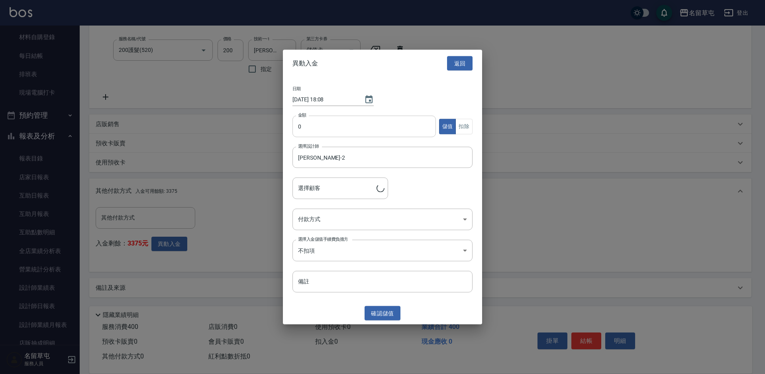
type input "[PERSON_NAME]/0919692126"
click at [334, 124] on input "0" at bounding box center [365, 127] width 144 height 22
type input "400"
click at [464, 128] on button "扣除" at bounding box center [464, 126] width 17 height 16
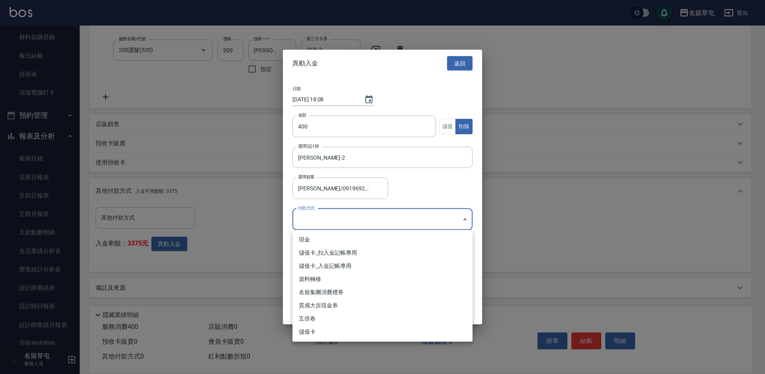
click at [367, 223] on body "名留草屯 登出 櫃檯作業 打帳單 帳單列表 現金收支登錄 材料自購登錄 每日結帳 排班表 現場電腦打卡 預約管理 預約管理 單日預約紀錄 單週預約紀錄 報表及…" at bounding box center [382, 103] width 765 height 541
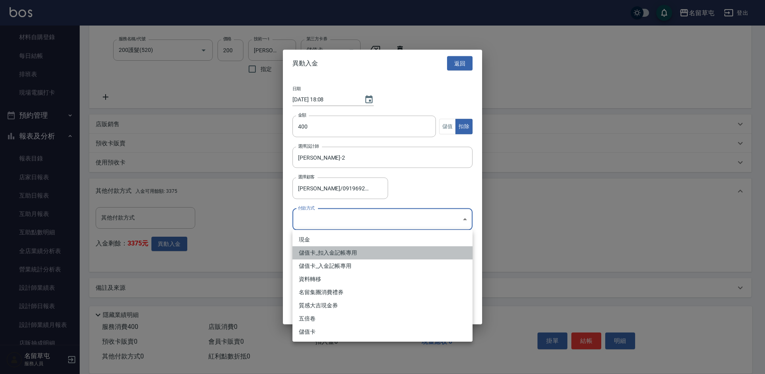
click at [319, 256] on li "儲值卡_扣入金記帳專用" at bounding box center [383, 252] width 180 height 13
type input "儲值卡_扣入金記帳專用"
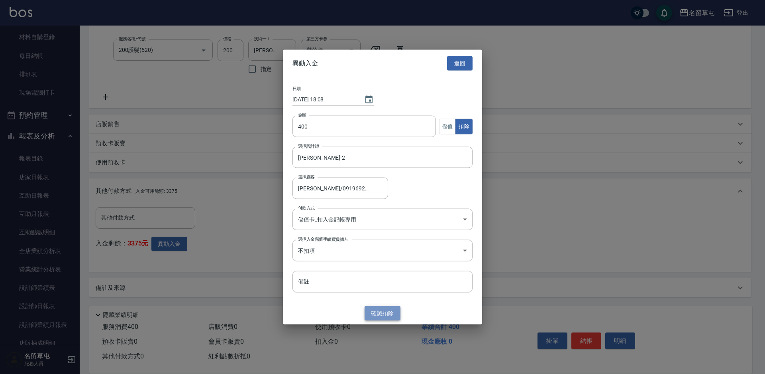
click at [390, 311] on button "確認 扣除" at bounding box center [383, 312] width 36 height 15
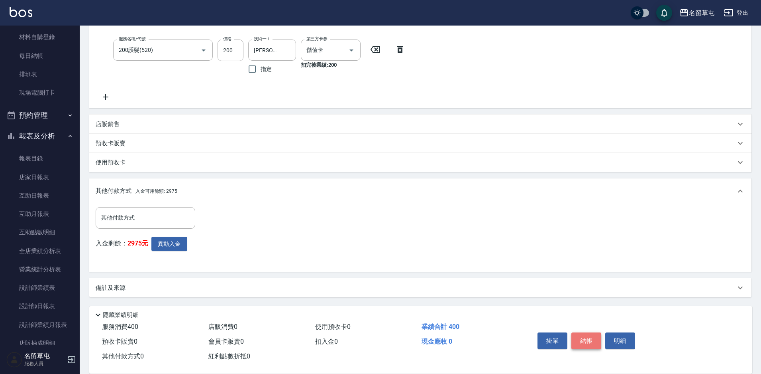
click at [593, 332] on button "結帳" at bounding box center [587, 340] width 30 height 17
type input "[DATE] 18:08"
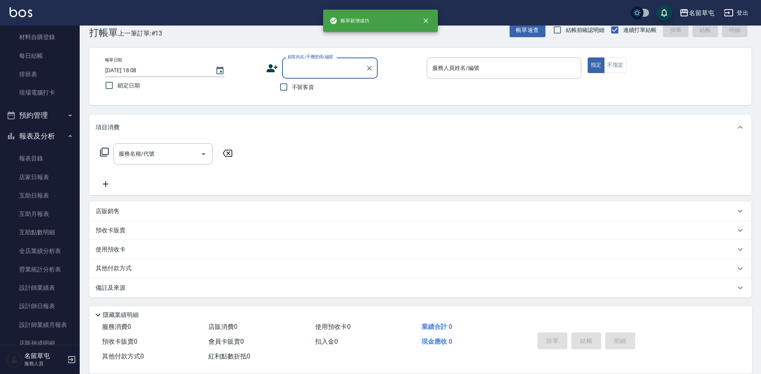
scroll to position [0, 0]
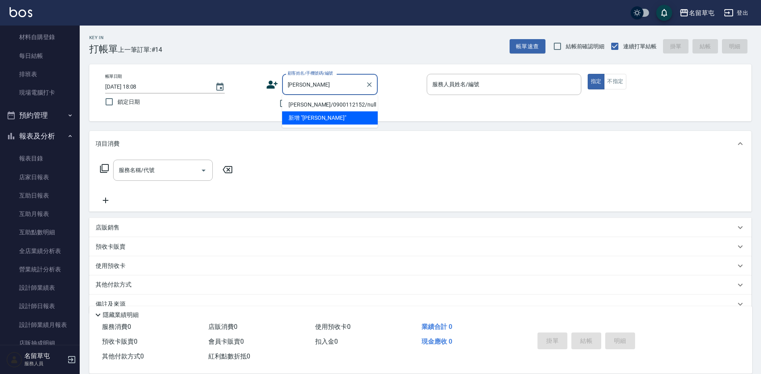
click at [309, 106] on li "[PERSON_NAME]/0900112152/null" at bounding box center [330, 104] width 96 height 13
type input "[PERSON_NAME]/0900112152/null"
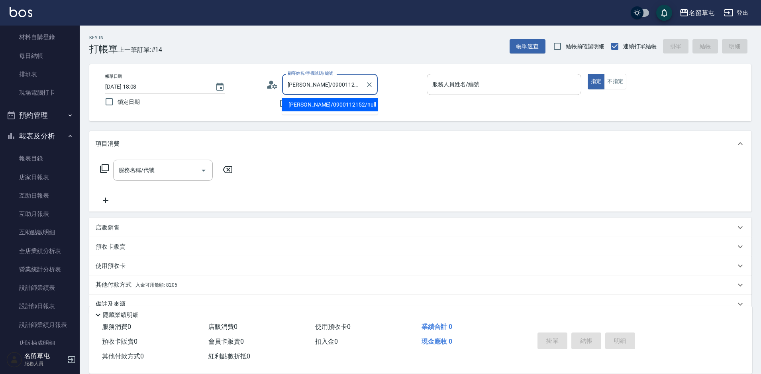
click at [307, 85] on input "[PERSON_NAME]/0900112152/null" at bounding box center [324, 84] width 77 height 14
click at [277, 82] on icon at bounding box center [272, 85] width 12 height 12
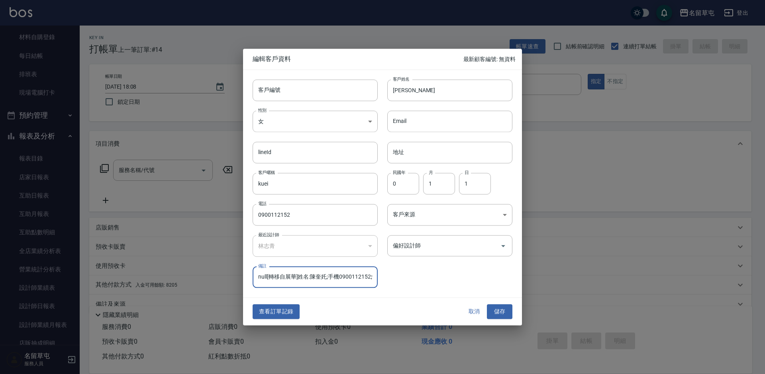
click at [328, 277] on input "null[轉移自展華]姓名:陳奎奼;手機0900112152;性別女;生日[DEMOGRAPHIC_DATA]。[轉移自展華]姓名:陳奎奼;手機0900112…" at bounding box center [315, 277] width 125 height 22
click at [327, 274] on input "null[轉移自展華]姓名:陳奎奼;手機0900112152;性別女;生日[DEMOGRAPHIC_DATA]。[轉移自展華]姓名:陳奎奼;手機0900112…" at bounding box center [315, 277] width 125 height 22
click at [326, 275] on input "null[轉移自展華]姓名:陳奎奼;手機0900112152;性別女;生日[DEMOGRAPHIC_DATA]。[轉移自展華]姓名:陳奎奼;手機0900112…" at bounding box center [315, 277] width 125 height 22
drag, startPoint x: 404, startPoint y: 90, endPoint x: 411, endPoint y: 91, distance: 7.2
click at [410, 91] on input "[PERSON_NAME]" at bounding box center [449, 90] width 125 height 22
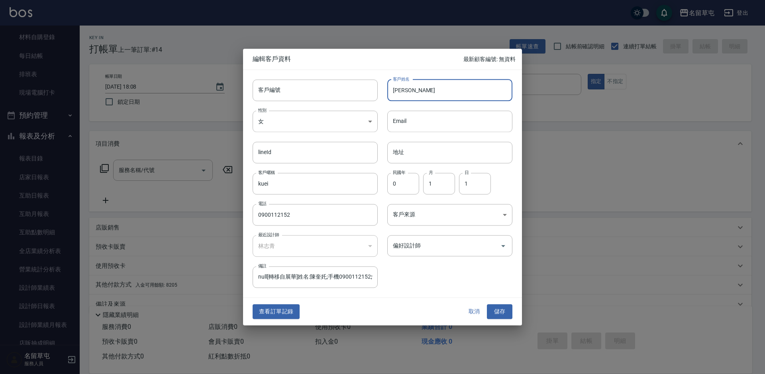
paste input "text"
type input "陳奎奼"
click at [511, 307] on button "儲存" at bounding box center [500, 311] width 26 height 15
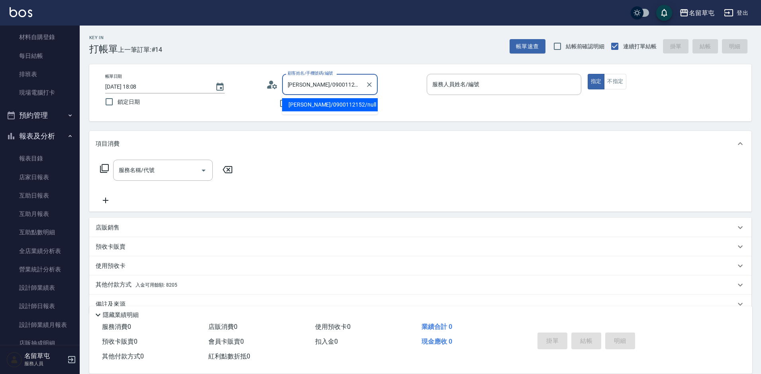
drag, startPoint x: 353, startPoint y: 84, endPoint x: 265, endPoint y: 84, distance: 88.1
click at [265, 84] on div "帳單日期 [DATE] 18:08 鎖定日期 顧客姓名/手機號碼/編號 [PERSON_NAME]/0900112152/null 顧客姓名/手機號碼/編號 …" at bounding box center [420, 93] width 643 height 38
click at [300, 109] on li "陳奎奼/0900112152/" at bounding box center [330, 104] width 96 height 13
type input "陳奎奼/0900112152/"
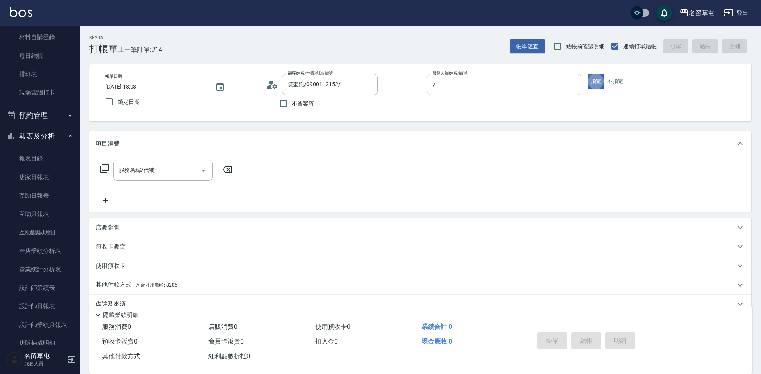
type input "[PERSON_NAME]-7"
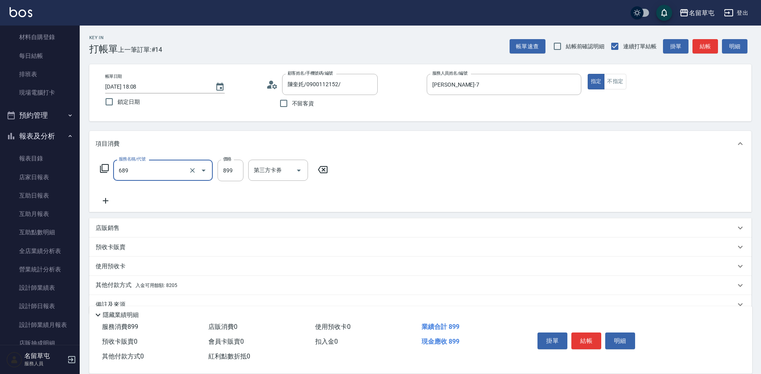
type input "芳療spa899(689)"
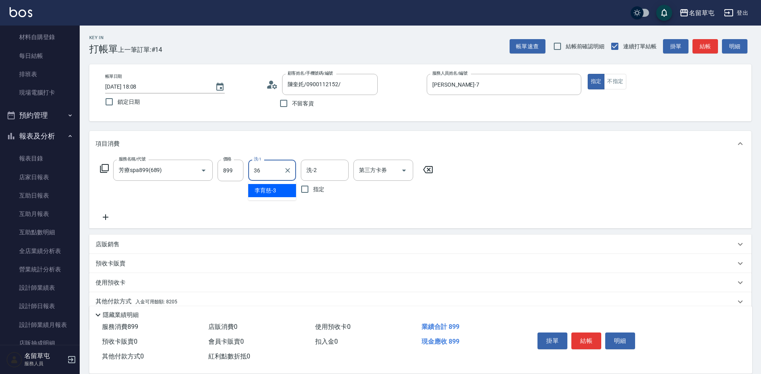
type input "[PERSON_NAME]-36"
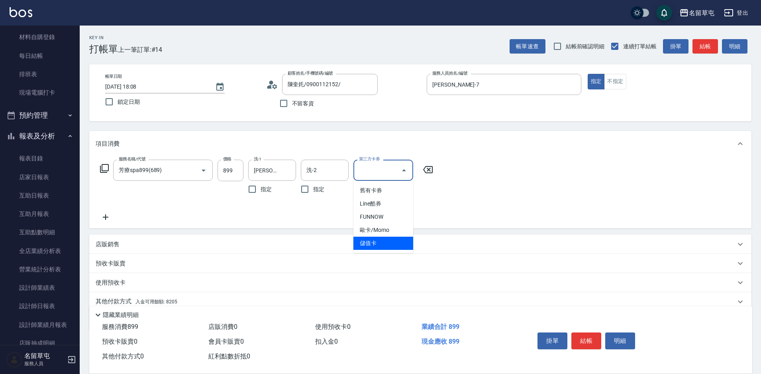
type input "儲值卡"
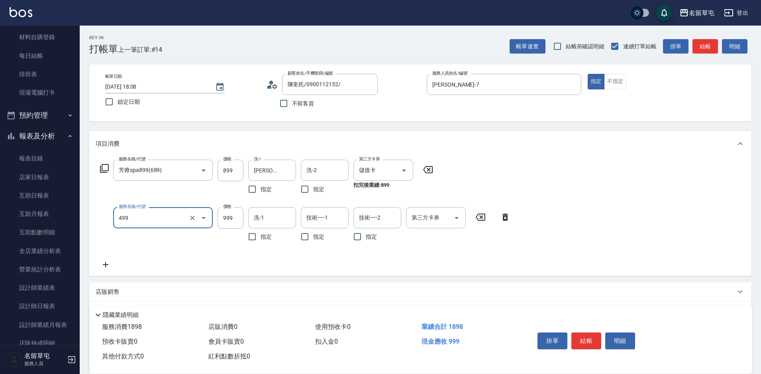
type input "染髮999(499)"
type input "120"
type input "[PERSON_NAME]-36"
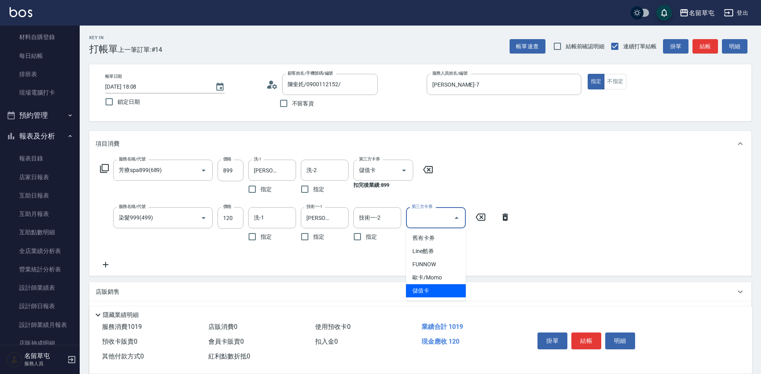
type input "儲值卡"
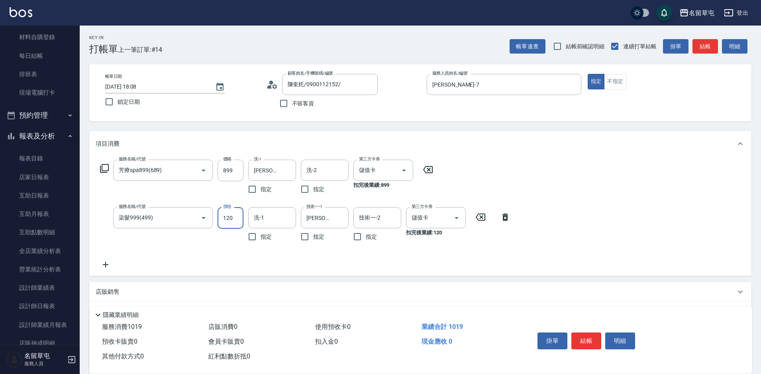
click at [242, 215] on input "120" at bounding box center [231, 218] width 26 height 22
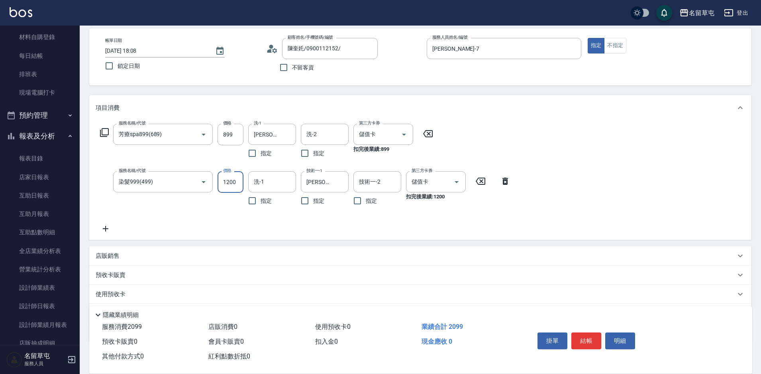
scroll to position [81, 0]
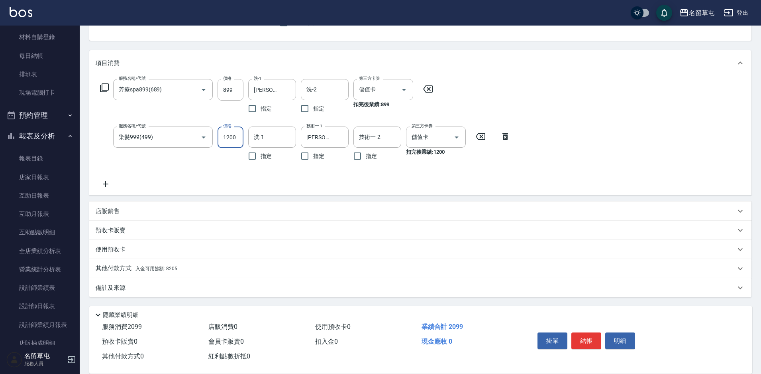
type input "1200"
click at [137, 264] on p "其他付款方式 入金可用餘額: 8205" at bounding box center [137, 268] width 82 height 9
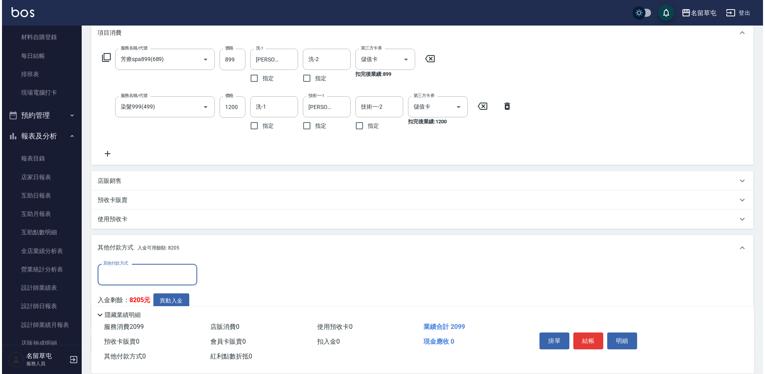
scroll to position [160, 0]
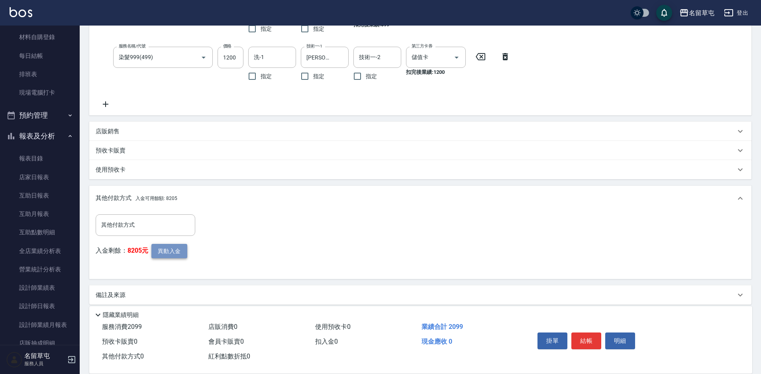
click at [180, 257] on button "異動入金" at bounding box center [169, 251] width 36 height 15
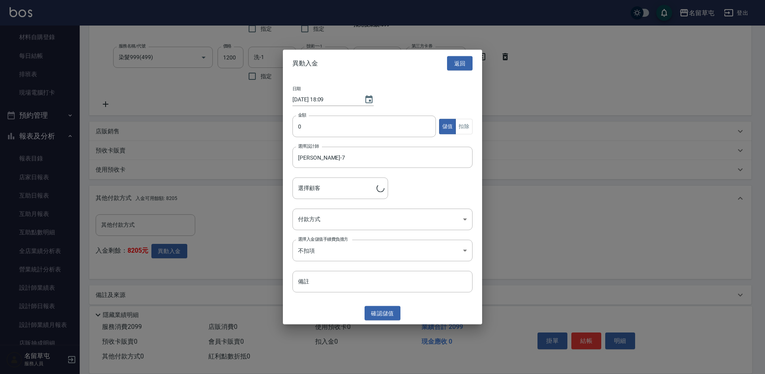
type input "陳奎奼/0900112152/"
click at [325, 133] on input "0" at bounding box center [365, 127] width 144 height 22
type input "2099"
click at [463, 128] on button "扣除" at bounding box center [464, 126] width 17 height 16
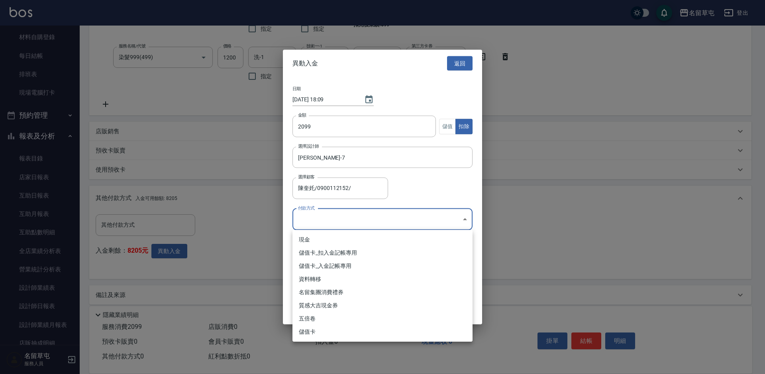
click at [363, 213] on body "名留草屯 登出 櫃檯作業 打帳單 帳單列表 現金收支登錄 材料自購登錄 每日結帳 排班表 現場電腦打卡 預約管理 預約管理 單日預約紀錄 單週預約紀錄 報表及…" at bounding box center [382, 110] width 765 height 541
click at [351, 250] on li "儲值卡_扣入金記帳專用" at bounding box center [383, 252] width 180 height 13
type input "儲值卡_扣入金記帳專用"
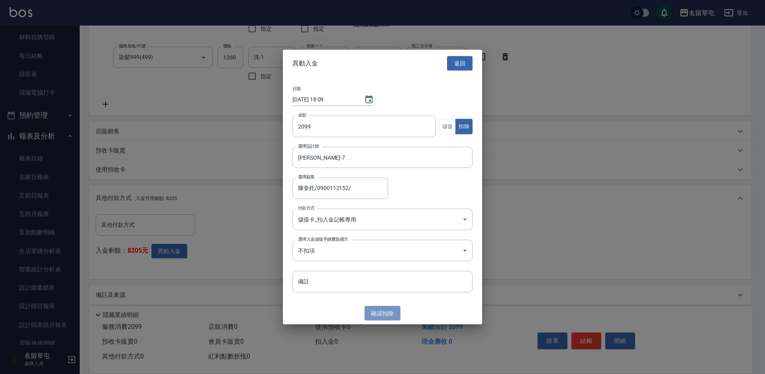
click at [397, 309] on button "確認 扣除" at bounding box center [383, 312] width 36 height 15
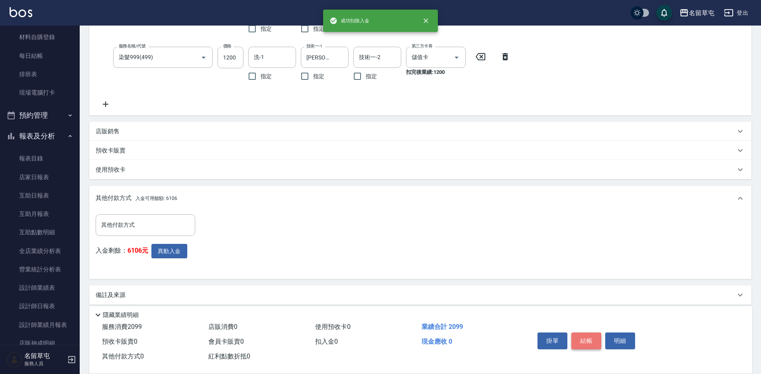
click at [592, 335] on button "結帳" at bounding box center [587, 340] width 30 height 17
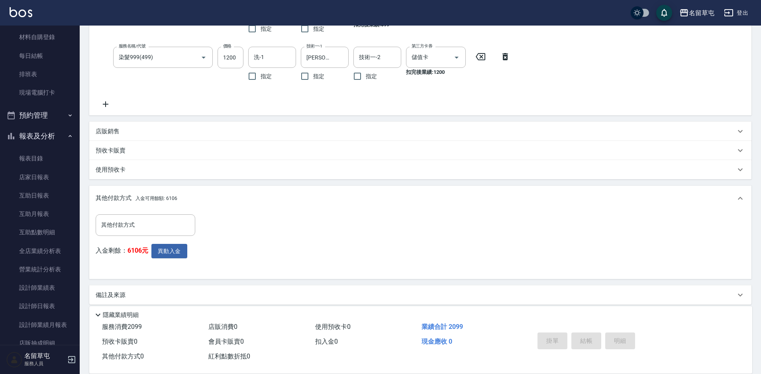
type input "[DATE] 18:10"
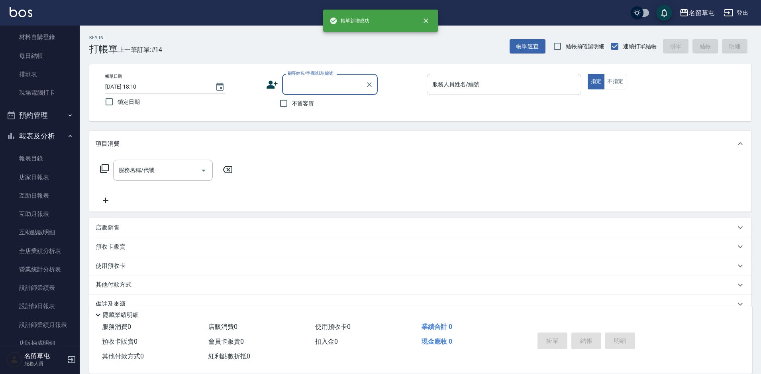
scroll to position [0, 0]
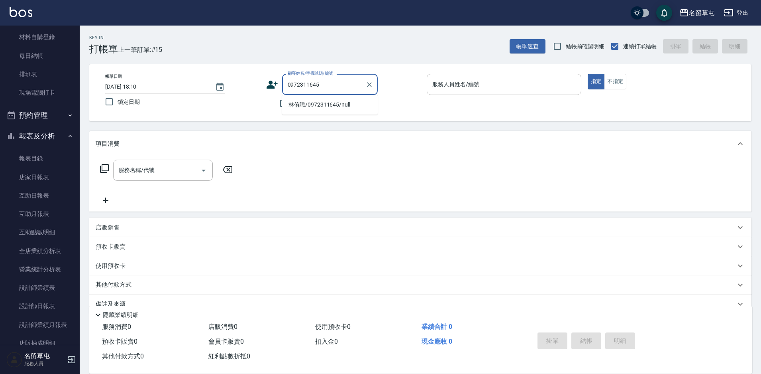
type input "林侑諏/0972311645/null"
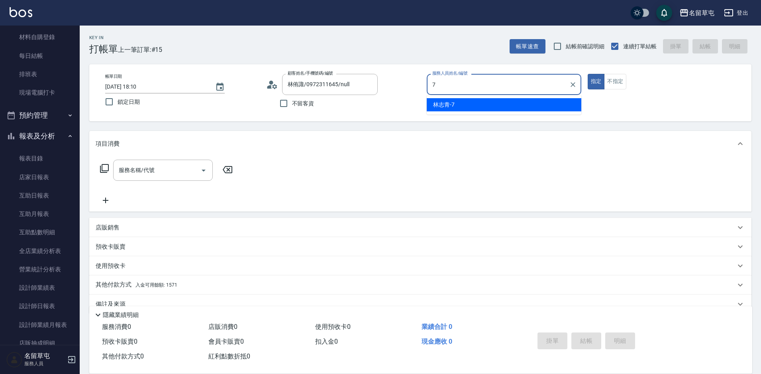
type input "[PERSON_NAME]-7"
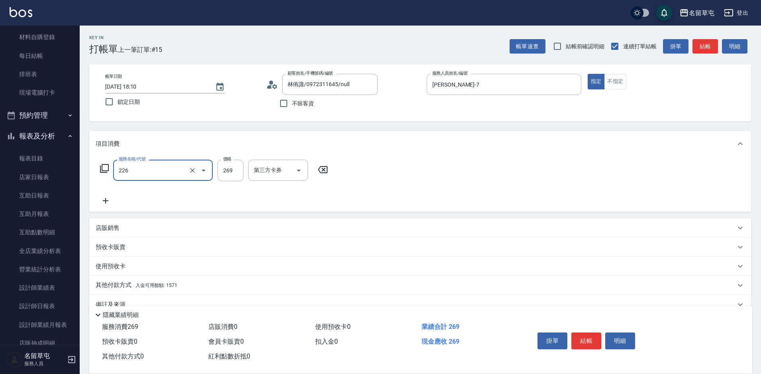
type input "洗剪269(226)"
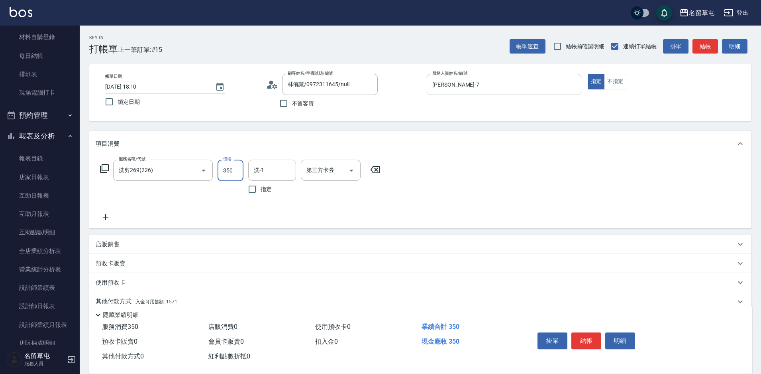
type input "350"
type input "[PERSON_NAME]-31"
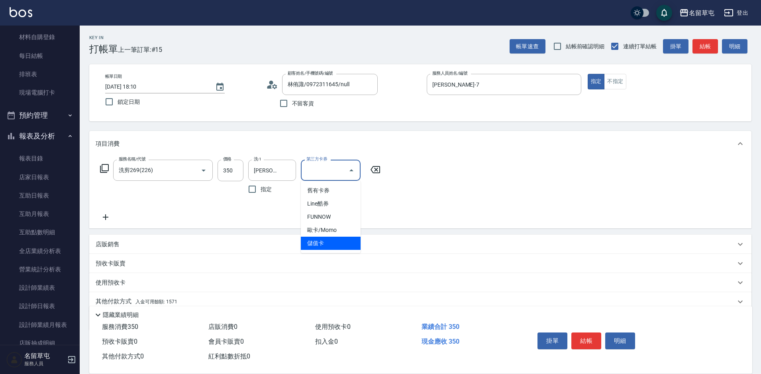
type input "儲值卡"
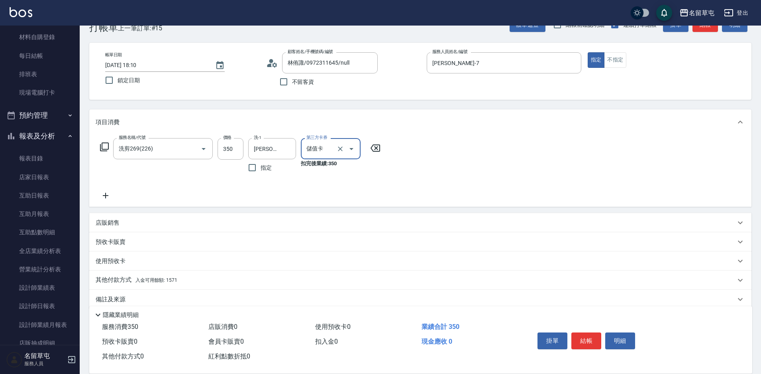
scroll to position [33, 0]
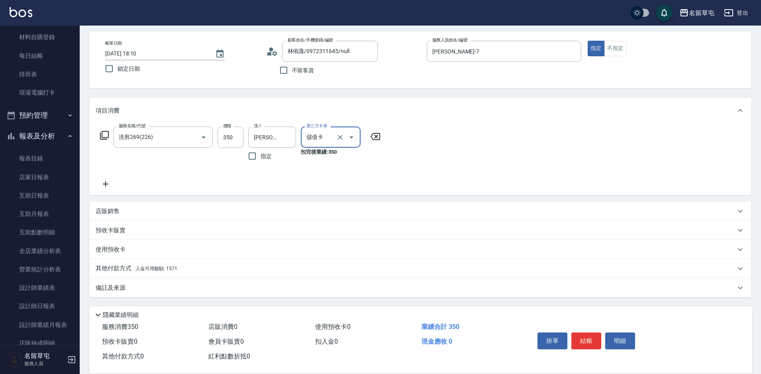
click at [114, 267] on p "其他付款方式 入金可用餘額: 1571" at bounding box center [137, 268] width 82 height 9
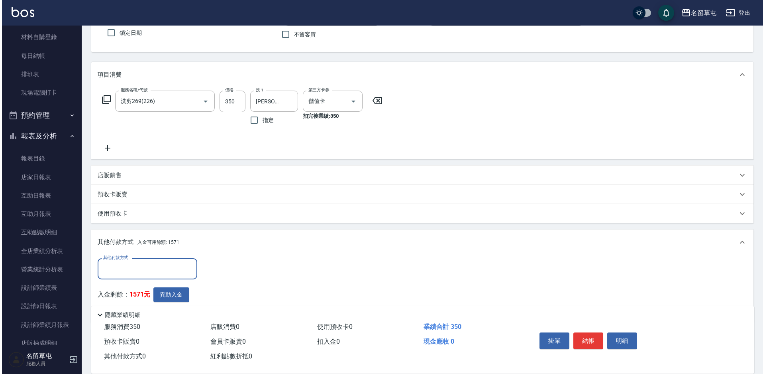
scroll to position [120, 0]
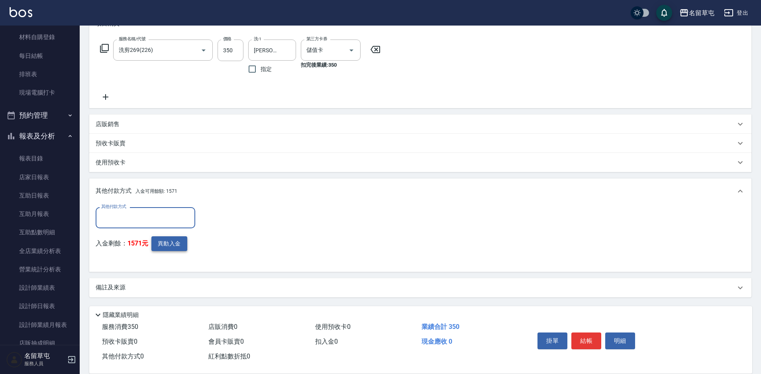
click at [170, 244] on button "異動入金" at bounding box center [169, 243] width 36 height 15
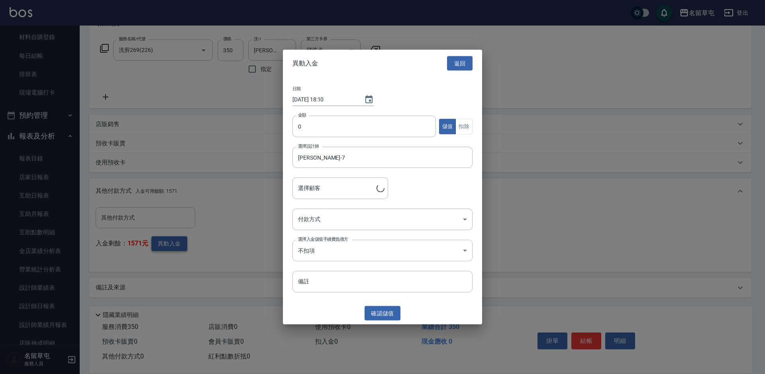
type input "林侑諏/0972311645"
click at [330, 127] on input "0" at bounding box center [365, 127] width 144 height 22
type input "350"
click at [466, 129] on button "扣除" at bounding box center [464, 126] width 17 height 16
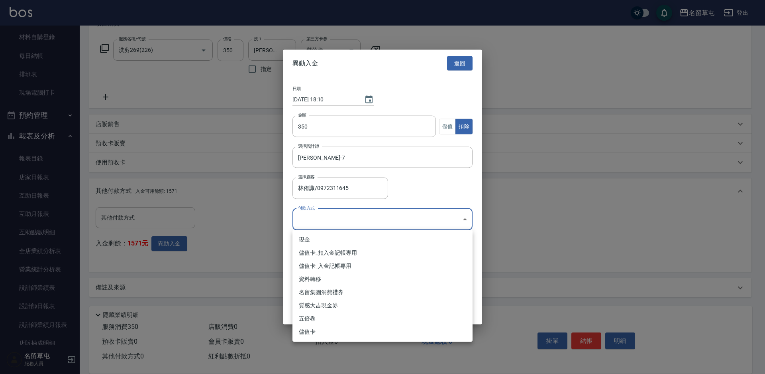
click at [360, 220] on body "名留草屯 登出 櫃檯作業 打帳單 帳單列表 現金收支登錄 材料自購登錄 每日結帳 排班表 現場電腦打卡 預約管理 預約管理 單日預約紀錄 單週預約紀錄 報表及…" at bounding box center [382, 127] width 765 height 494
click at [328, 252] on li "儲值卡_扣入金記帳專用" at bounding box center [383, 252] width 180 height 13
type input "儲值卡_扣入金記帳專用"
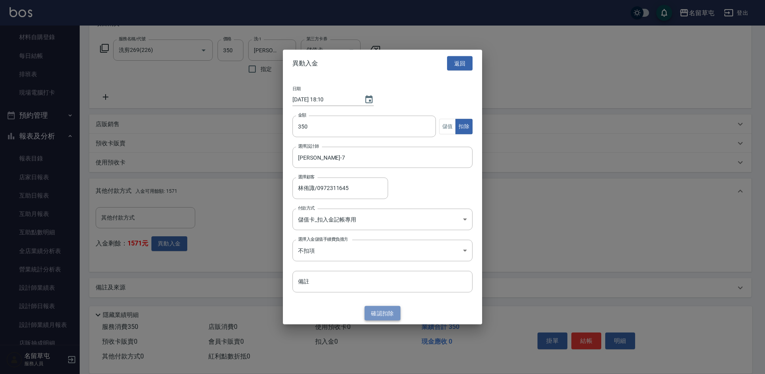
click at [380, 312] on button "確認 扣除" at bounding box center [383, 312] width 36 height 15
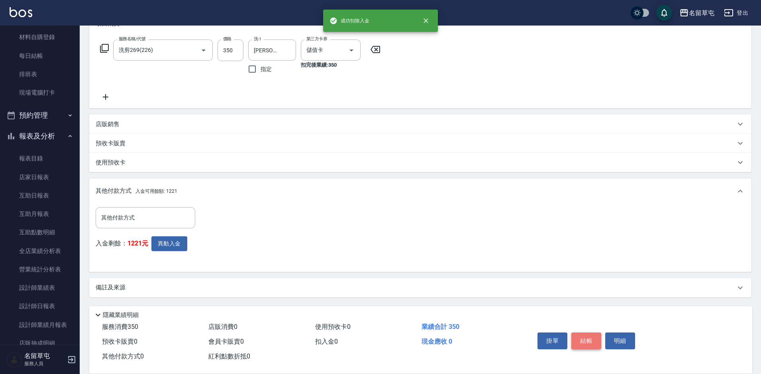
click at [594, 336] on button "結帳" at bounding box center [587, 340] width 30 height 17
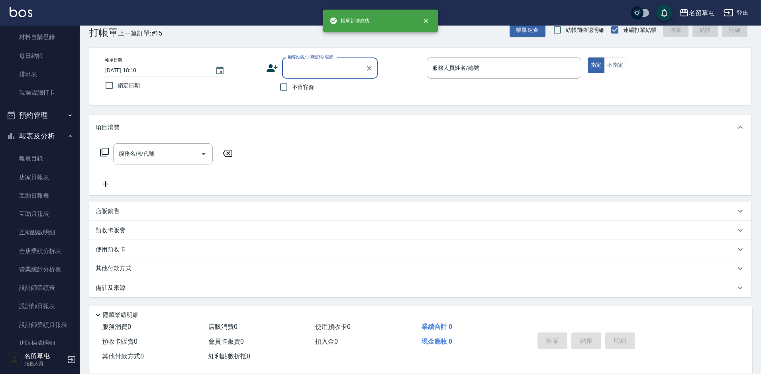
scroll to position [0, 0]
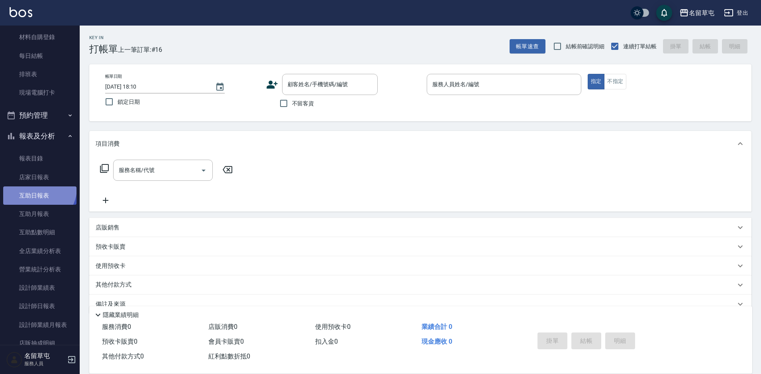
click at [38, 188] on link "互助日報表" at bounding box center [39, 195] width 73 height 18
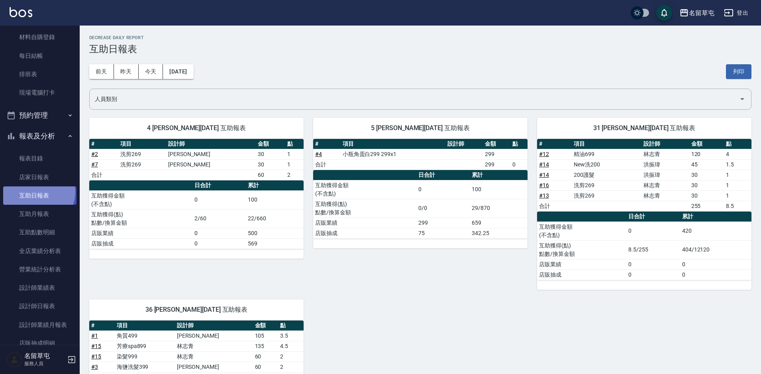
click at [35, 192] on link "互助日報表" at bounding box center [39, 195] width 73 height 18
click at [38, 179] on link "店家日報表" at bounding box center [39, 177] width 73 height 18
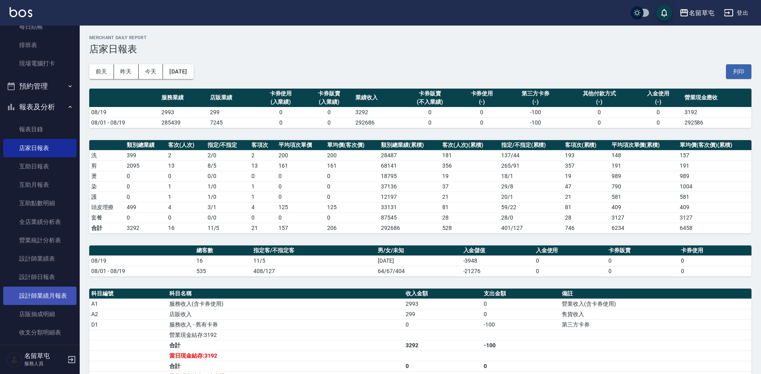
scroll to position [139, 0]
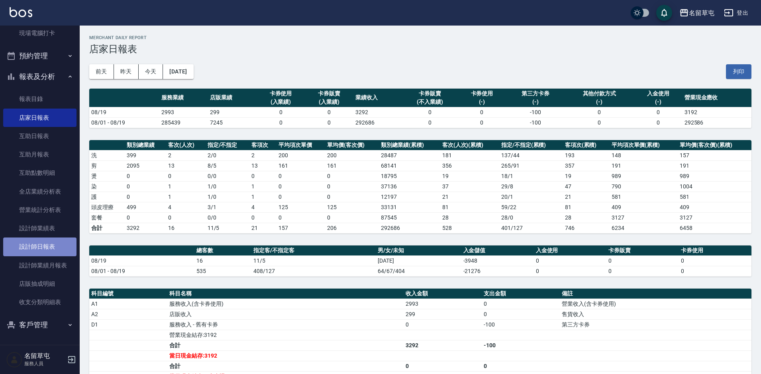
click at [60, 237] on link "設計師日報表" at bounding box center [39, 246] width 73 height 18
